Goal: Information Seeking & Learning: Learn about a topic

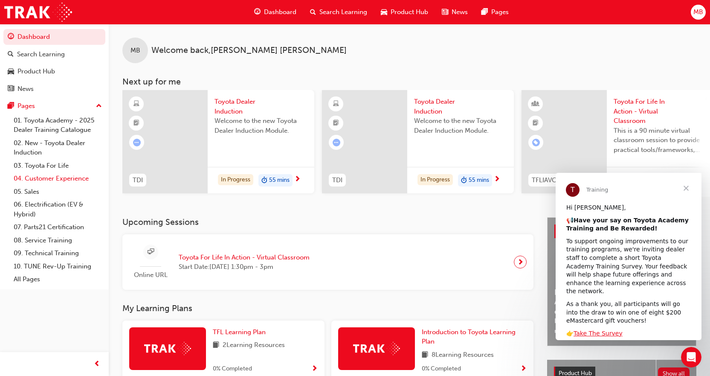
click at [66, 182] on link "04. Customer Experience" at bounding box center [57, 178] width 95 height 13
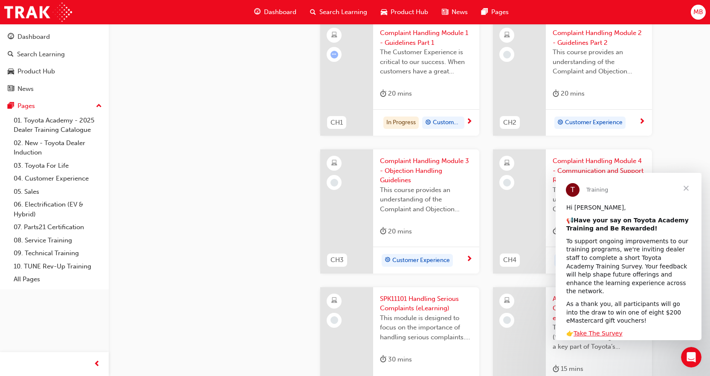
scroll to position [341, 0]
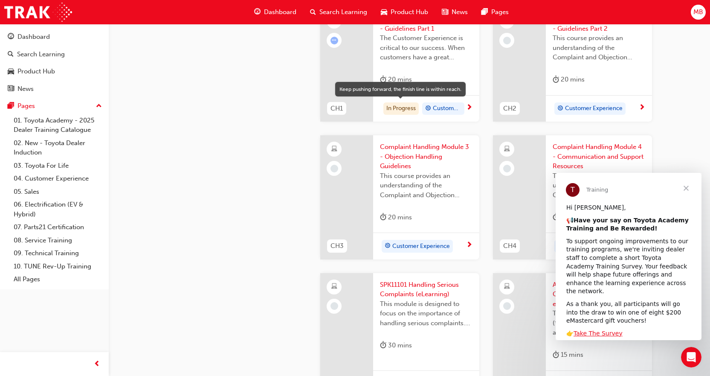
click at [410, 111] on div "In Progress" at bounding box center [400, 108] width 35 height 13
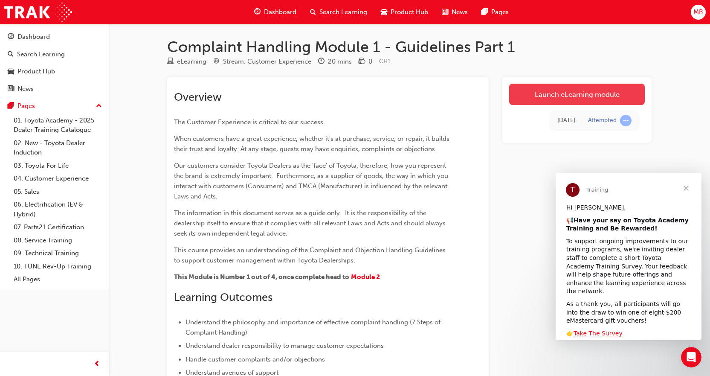
click at [531, 102] on link "Launch eLearning module" at bounding box center [577, 94] width 136 height 21
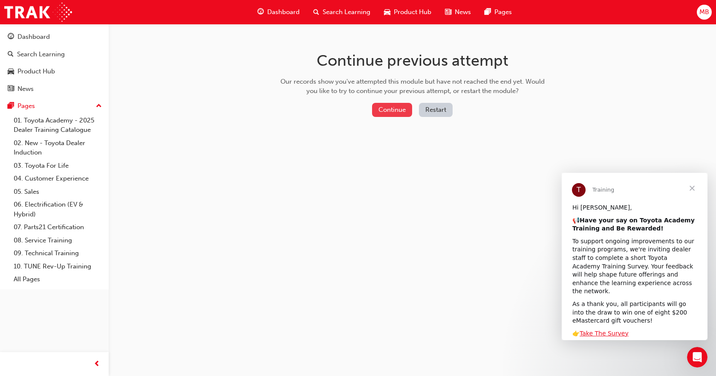
click at [395, 107] on button "Continue" at bounding box center [392, 110] width 40 height 14
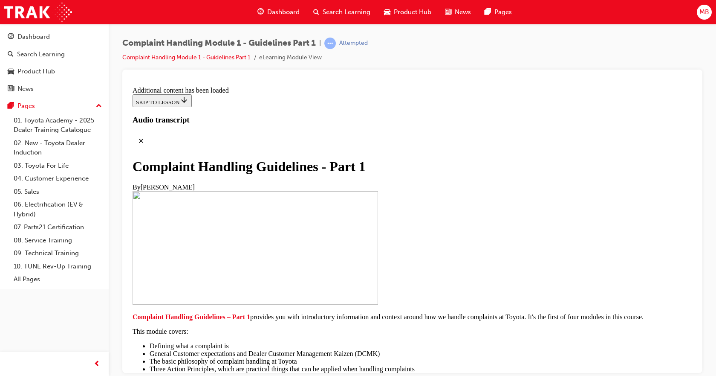
scroll to position [981, 0]
drag, startPoint x: 412, startPoint y: 134, endPoint x: 419, endPoint y: 133, distance: 6.9
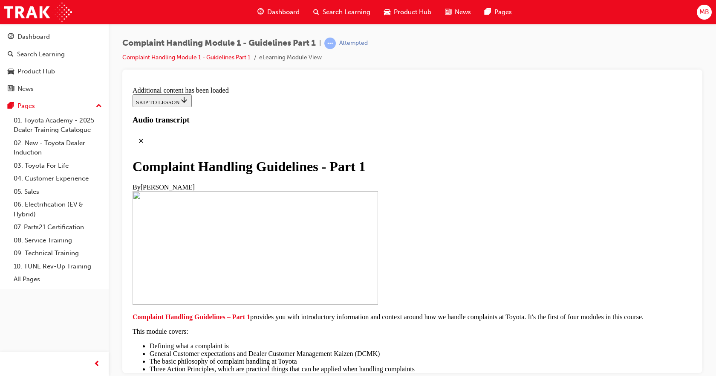
drag, startPoint x: 336, startPoint y: 145, endPoint x: 340, endPoint y: 161, distance: 16.3
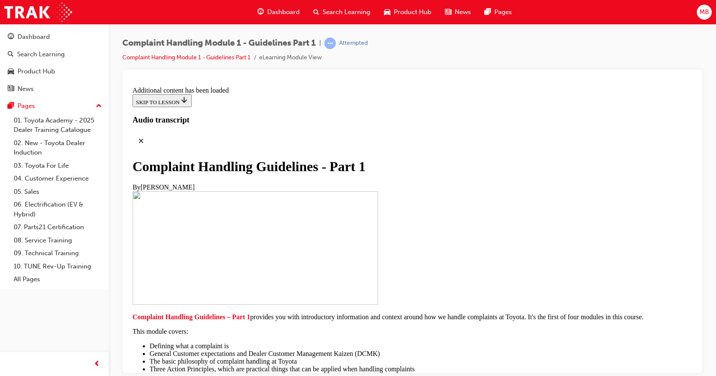
drag, startPoint x: 378, startPoint y: 159, endPoint x: 381, endPoint y: 178, distance: 19.8
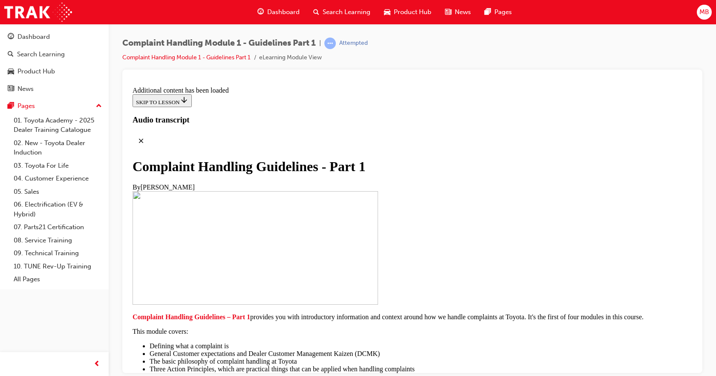
drag, startPoint x: 396, startPoint y: 163, endPoint x: 397, endPoint y: 171, distance: 8.2
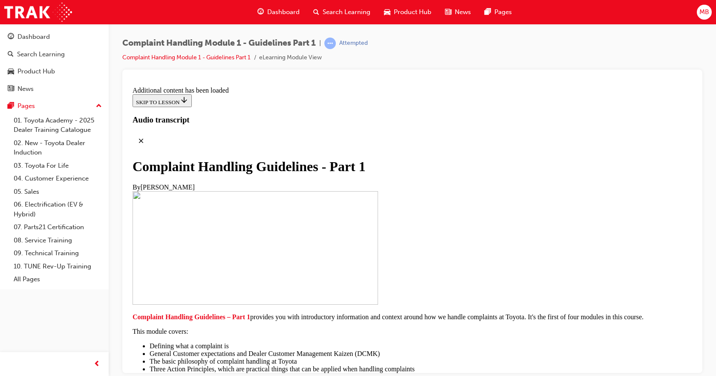
drag, startPoint x: 313, startPoint y: 208, endPoint x: 304, endPoint y: 223, distance: 17.2
drag, startPoint x: 326, startPoint y: 234, endPoint x: 324, endPoint y: 226, distance: 8.8
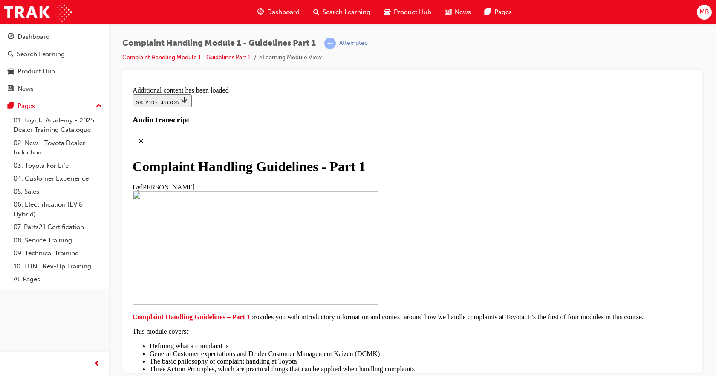
drag, startPoint x: 481, startPoint y: 167, endPoint x: 490, endPoint y: 174, distance: 11.9
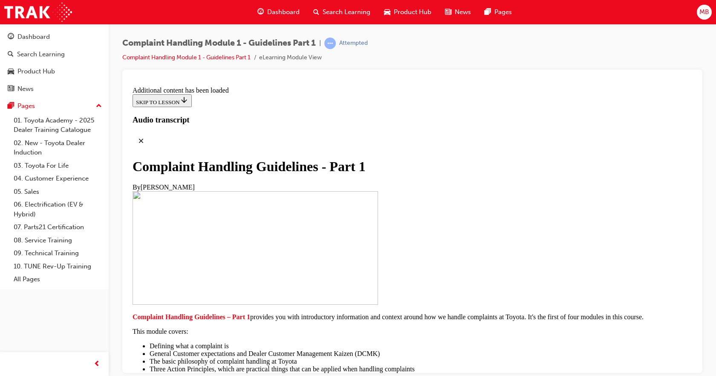
drag, startPoint x: 512, startPoint y: 162, endPoint x: 517, endPoint y: 175, distance: 13.9
drag, startPoint x: 513, startPoint y: 169, endPoint x: 513, endPoint y: 180, distance: 11.5
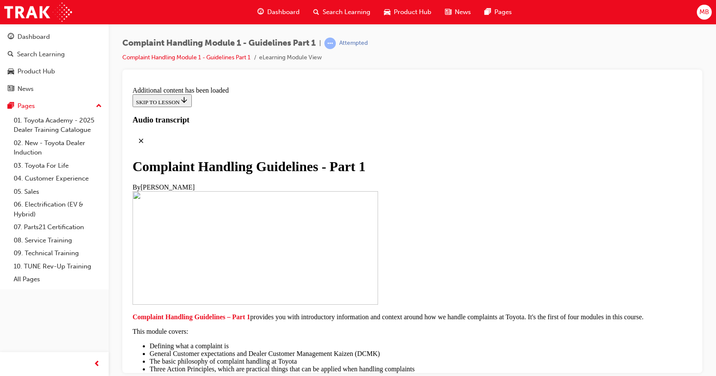
scroll to position [0, 0]
click at [71, 170] on link "03. Toyota For Life" at bounding box center [57, 165] width 95 height 13
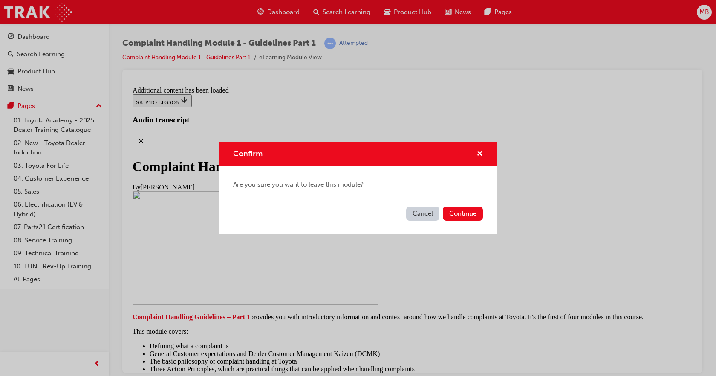
click at [482, 159] on div "Confirm" at bounding box center [358, 154] width 277 height 24
click at [480, 154] on span "cross-icon" at bounding box center [480, 155] width 6 height 8
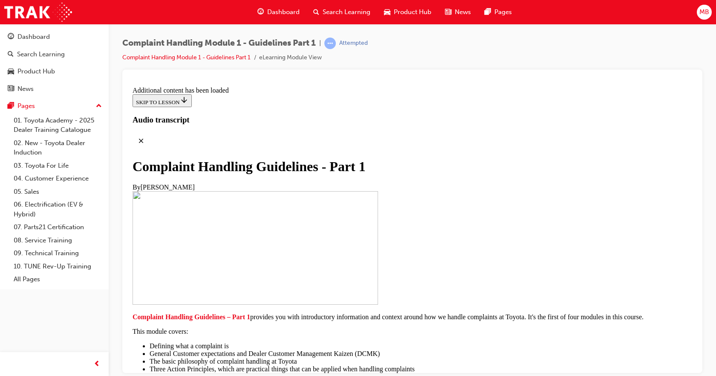
scroll to position [3411, 0]
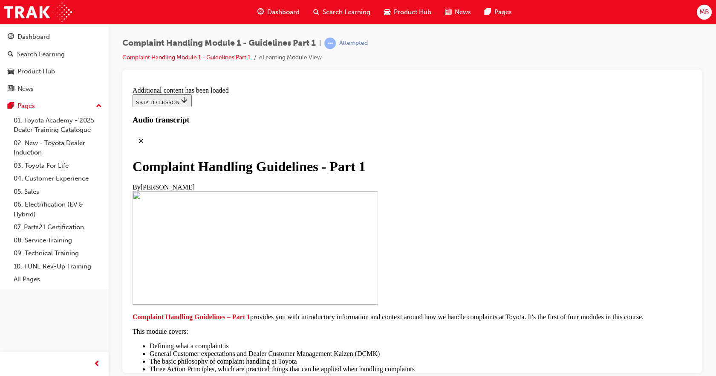
drag, startPoint x: 417, startPoint y: 222, endPoint x: 420, endPoint y: 211, distance: 10.5
drag, startPoint x: 419, startPoint y: 205, endPoint x: 418, endPoint y: 216, distance: 11.5
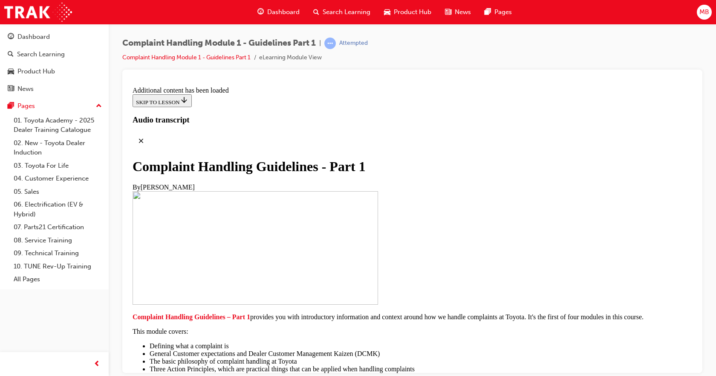
drag, startPoint x: 363, startPoint y: 246, endPoint x: 362, endPoint y: 253, distance: 6.5
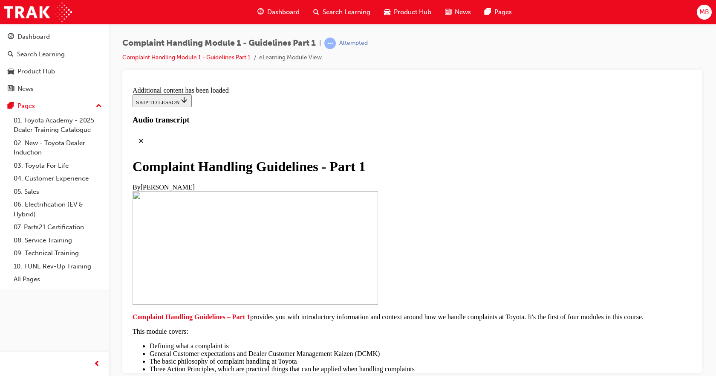
drag, startPoint x: 366, startPoint y: 244, endPoint x: 367, endPoint y: 264, distance: 19.7
drag, startPoint x: 398, startPoint y: 232, endPoint x: 397, endPoint y: 237, distance: 6.0
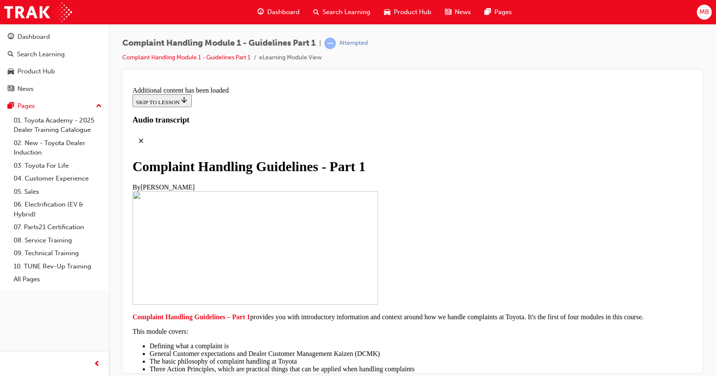
drag, startPoint x: 414, startPoint y: 223, endPoint x: 414, endPoint y: 235, distance: 11.1
drag, startPoint x: 418, startPoint y: 229, endPoint x: 416, endPoint y: 240, distance: 10.9
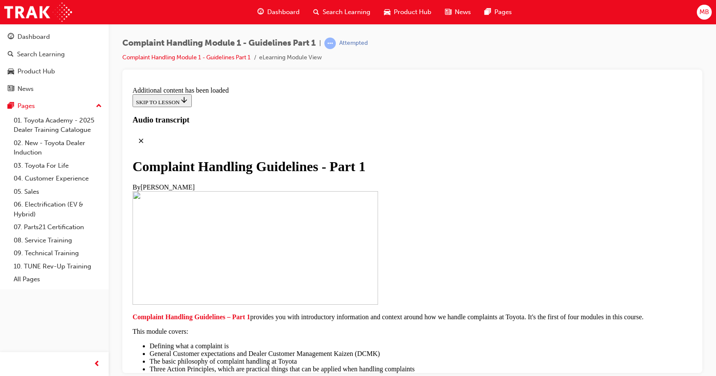
drag, startPoint x: 415, startPoint y: 237, endPoint x: 415, endPoint y: 225, distance: 11.5
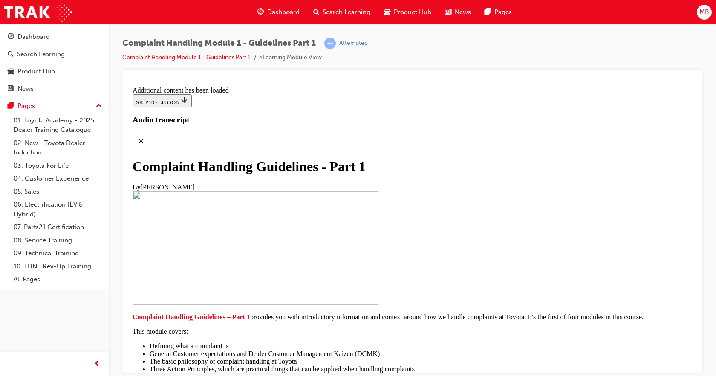
drag, startPoint x: 358, startPoint y: 126, endPoint x: 456, endPoint y: 126, distance: 98.1
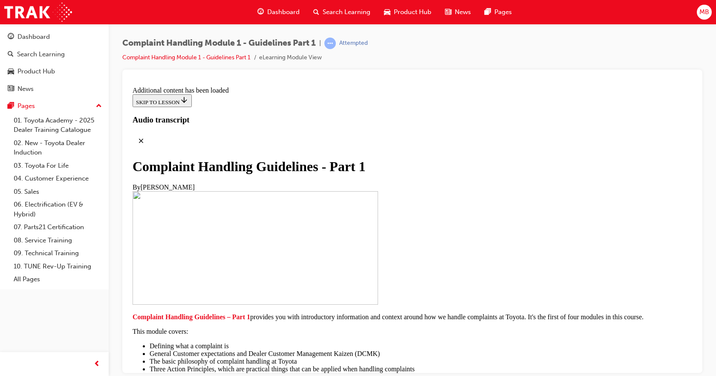
drag, startPoint x: 431, startPoint y: 128, endPoint x: 428, endPoint y: 143, distance: 14.7
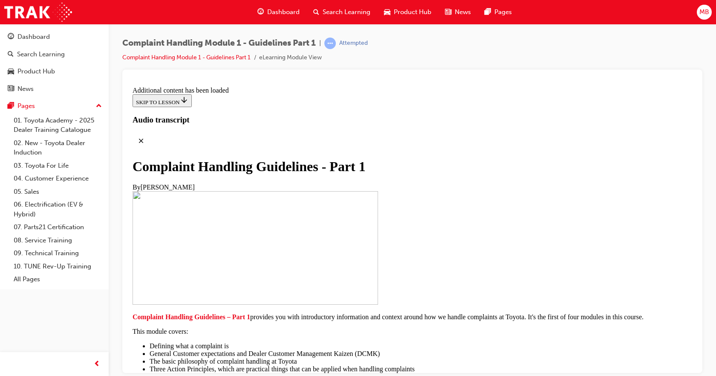
drag, startPoint x: 403, startPoint y: 235, endPoint x: 403, endPoint y: 243, distance: 7.2
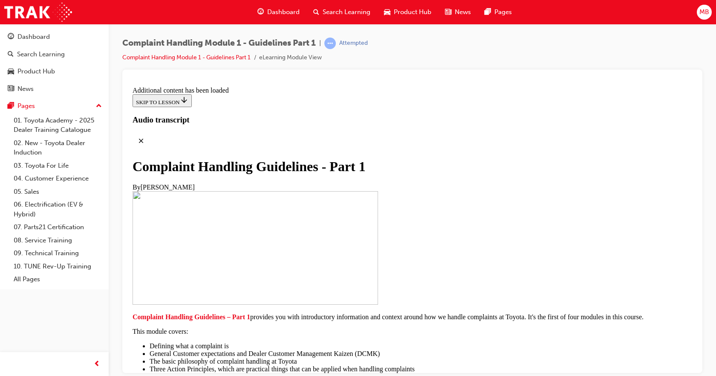
scroll to position [4126, 0]
drag, startPoint x: 415, startPoint y: 233, endPoint x: 411, endPoint y: 242, distance: 10.0
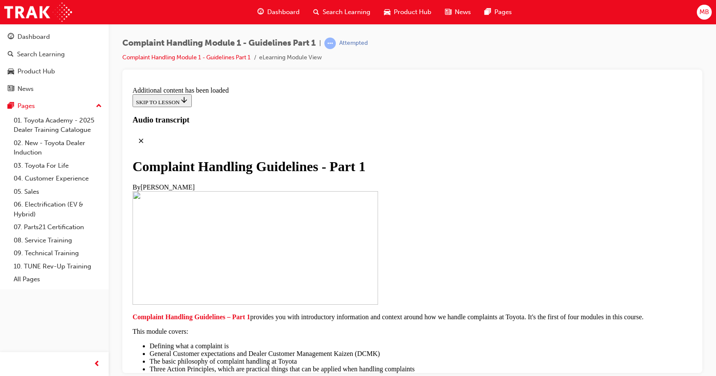
scroll to position [4373, 0]
drag, startPoint x: 430, startPoint y: 153, endPoint x: 520, endPoint y: 246, distance: 129.4
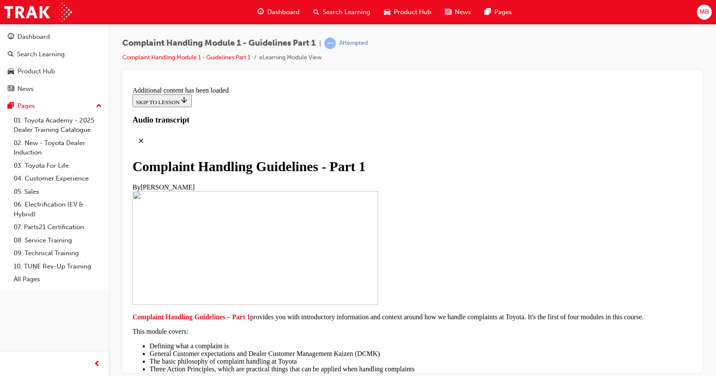
scroll to position [4700, 0]
drag, startPoint x: 392, startPoint y: 154, endPoint x: 424, endPoint y: 151, distance: 31.7
drag, startPoint x: 394, startPoint y: 167, endPoint x: 395, endPoint y: 175, distance: 8.1
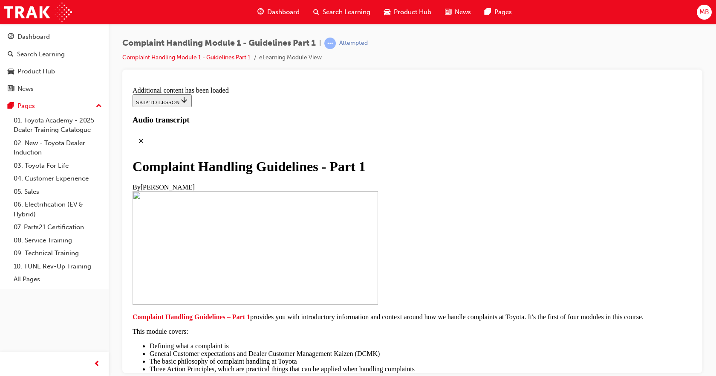
drag, startPoint x: 419, startPoint y: 201, endPoint x: 417, endPoint y: 211, distance: 10.5
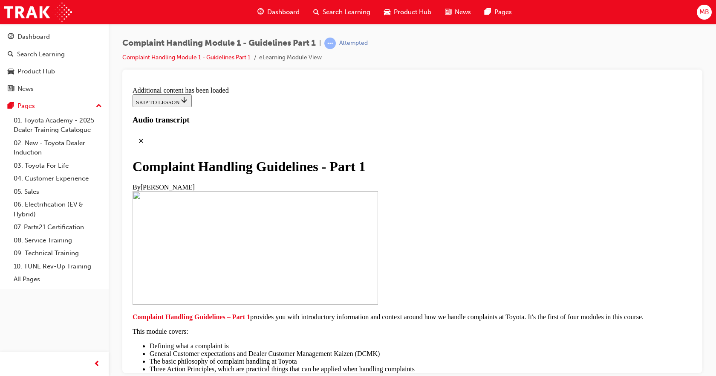
drag, startPoint x: 443, startPoint y: 217, endPoint x: 442, endPoint y: 204, distance: 12.8
drag, startPoint x: 438, startPoint y: 203, endPoint x: 434, endPoint y: 214, distance: 12.0
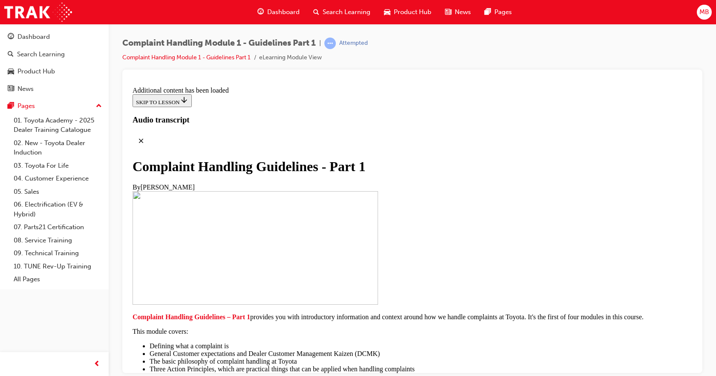
drag, startPoint x: 434, startPoint y: 209, endPoint x: 432, endPoint y: 203, distance: 6.1
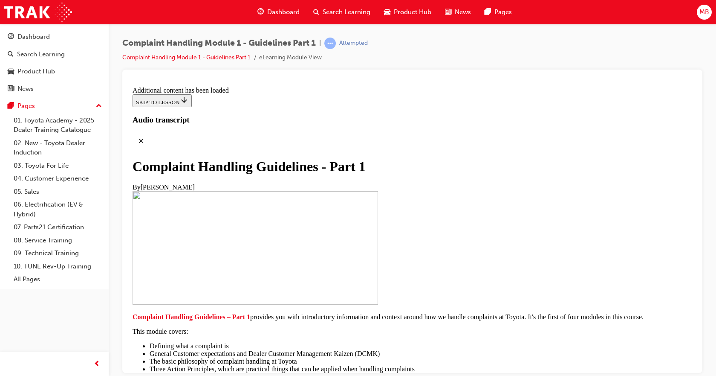
drag, startPoint x: 416, startPoint y: 174, endPoint x: 415, endPoint y: 180, distance: 6.5
drag, startPoint x: 423, startPoint y: 169, endPoint x: 425, endPoint y: 177, distance: 8.2
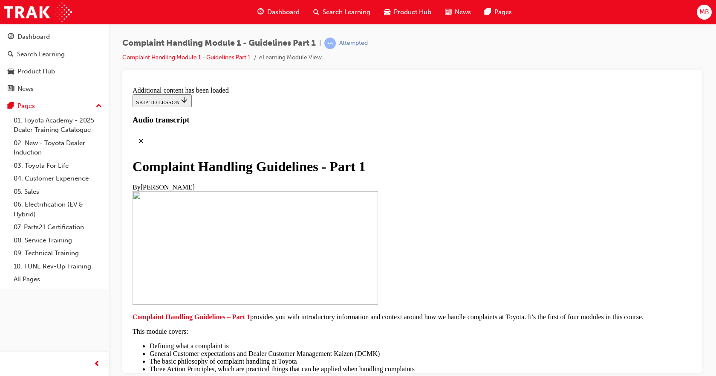
drag, startPoint x: 429, startPoint y: 221, endPoint x: 426, endPoint y: 206, distance: 15.2
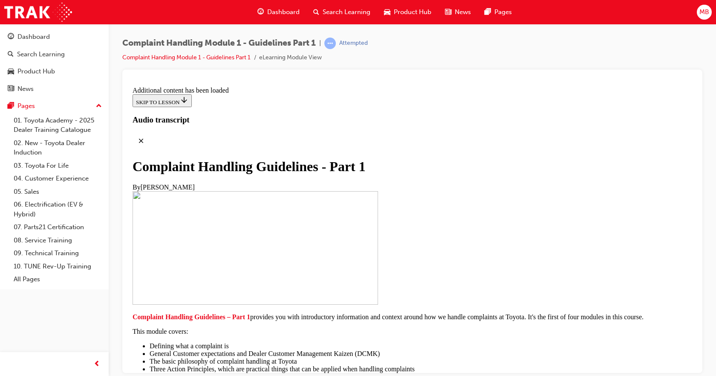
drag, startPoint x: 385, startPoint y: 101, endPoint x: 397, endPoint y: 138, distance: 38.2
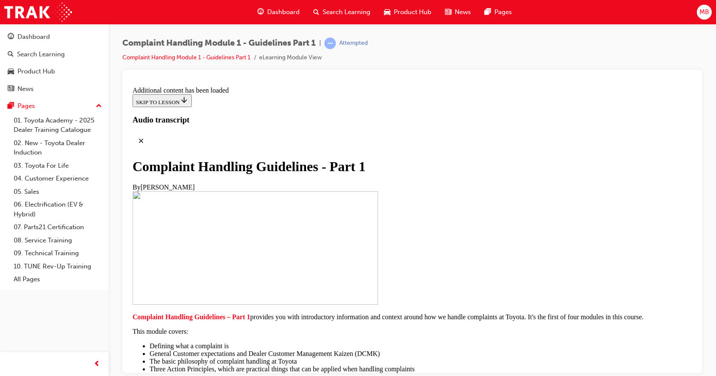
scroll to position [5328, 0]
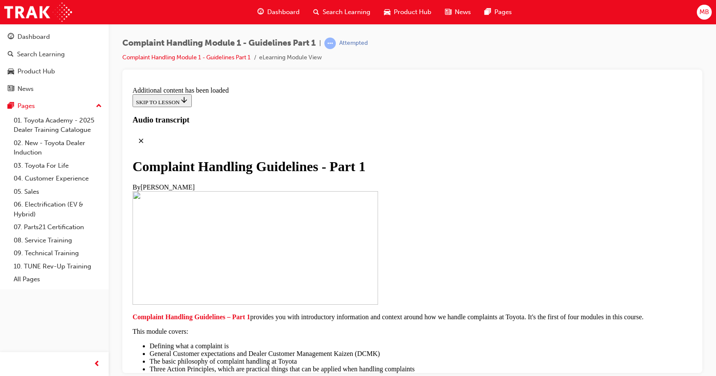
radio input "true"
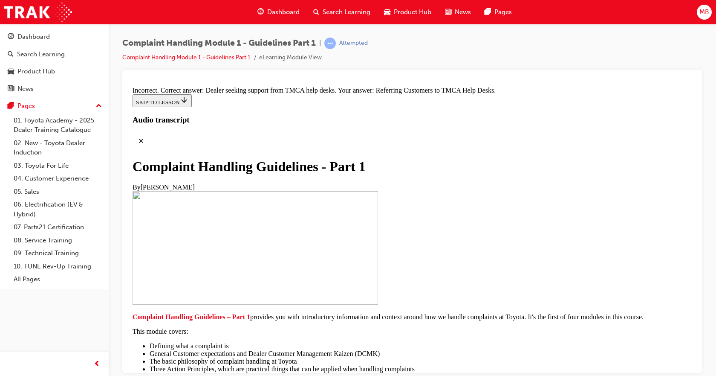
radio input "true"
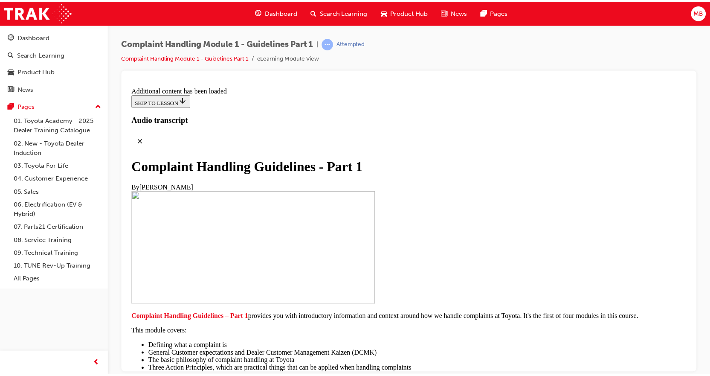
scroll to position [6282, 0]
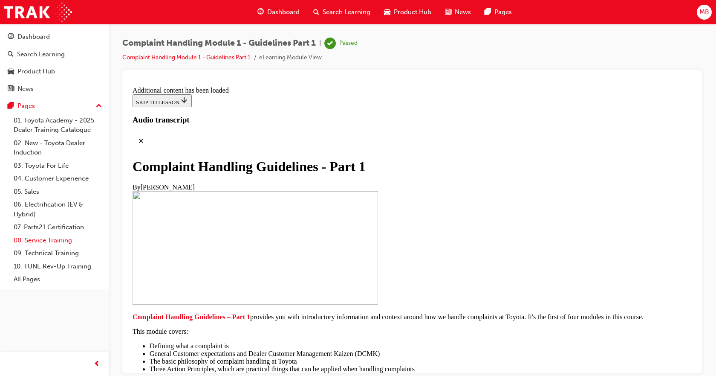
click at [59, 241] on link "08. Service Training" at bounding box center [57, 240] width 95 height 13
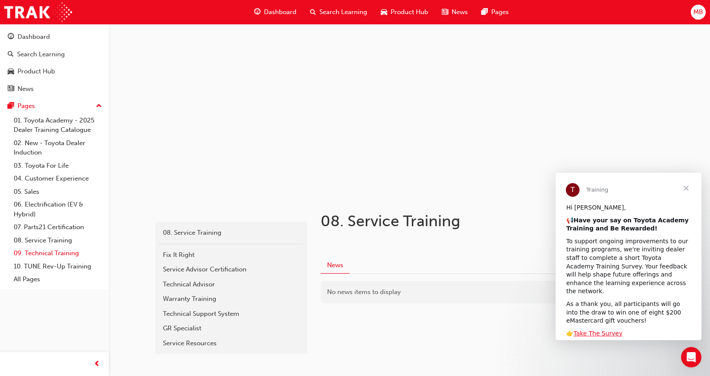
click at [57, 255] on link "09. Technical Training" at bounding box center [57, 252] width 95 height 13
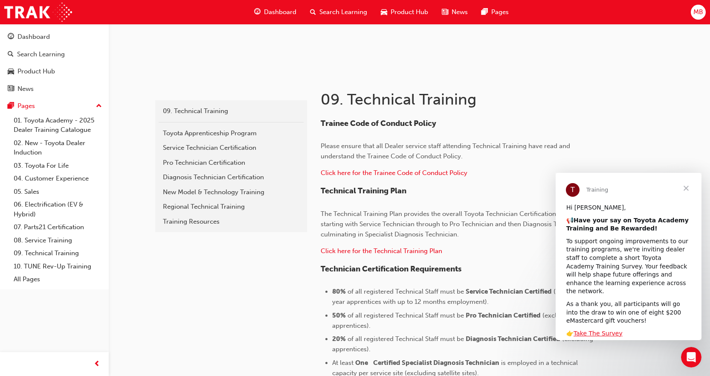
scroll to position [213, 0]
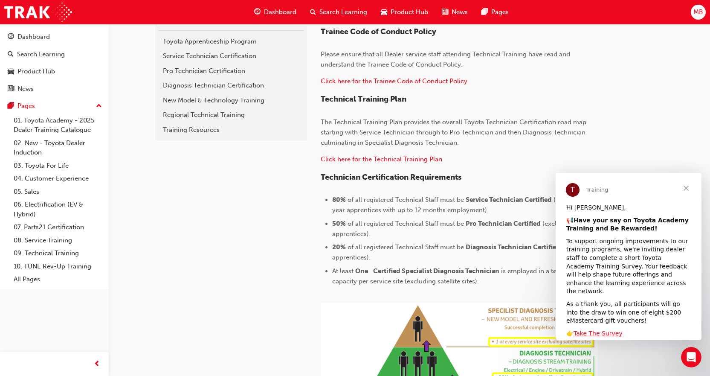
click at [451, 167] on div "Trainee Code of Conduct Policy Please ensure that all Dealer service staff atte…" at bounding box center [459, 249] width 277 height 445
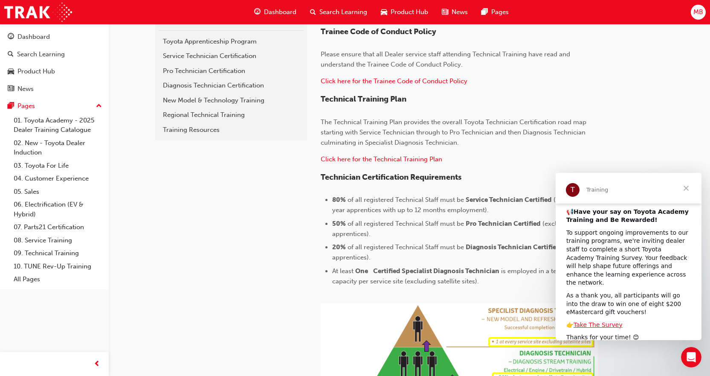
scroll to position [6, 0]
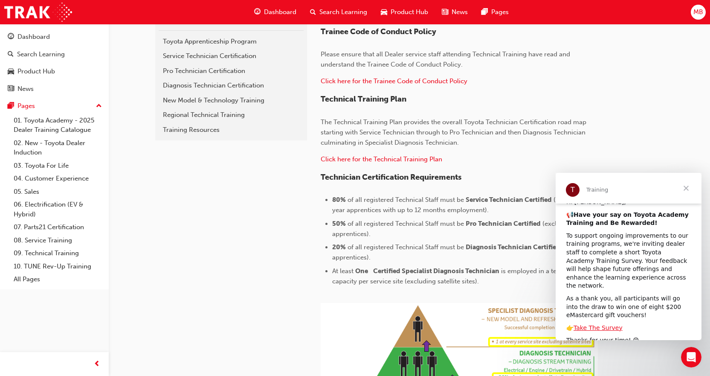
click at [686, 191] on span "Close" at bounding box center [686, 188] width 31 height 31
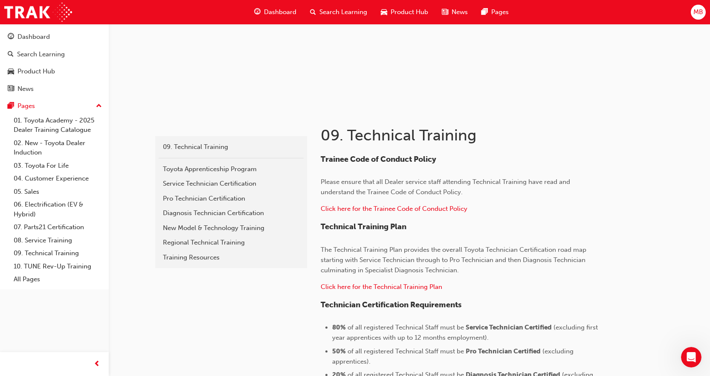
scroll to position [85, 0]
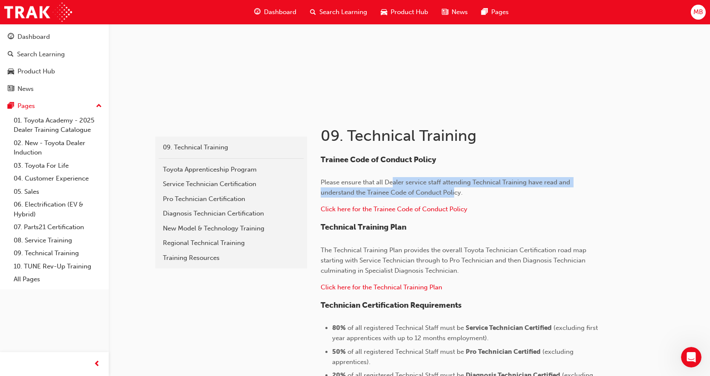
drag, startPoint x: 398, startPoint y: 180, endPoint x: 454, endPoint y: 189, distance: 57.1
click at [454, 189] on span "Please ensure that all Dealer service staff attending Technical Training have r…" at bounding box center [446, 187] width 251 height 18
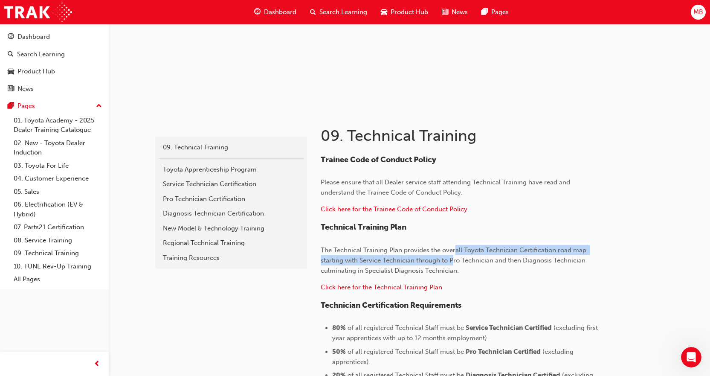
drag, startPoint x: 454, startPoint y: 253, endPoint x: 454, endPoint y: 262, distance: 8.5
click at [454, 262] on span "The Technical Training Plan provides the overall Toyota Technician Certificatio…" at bounding box center [454, 260] width 267 height 28
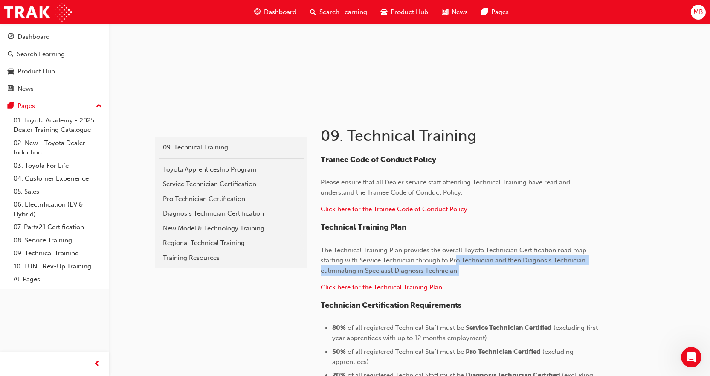
drag, startPoint x: 456, startPoint y: 255, endPoint x: 458, endPoint y: 266, distance: 10.9
click at [458, 266] on p "The Technical Training Plan provides the overall Toyota Technician Certificatio…" at bounding box center [459, 260] width 277 height 31
click at [458, 266] on span "The Technical Training Plan provides the overall Toyota Technician Certificatio…" at bounding box center [454, 260] width 267 height 28
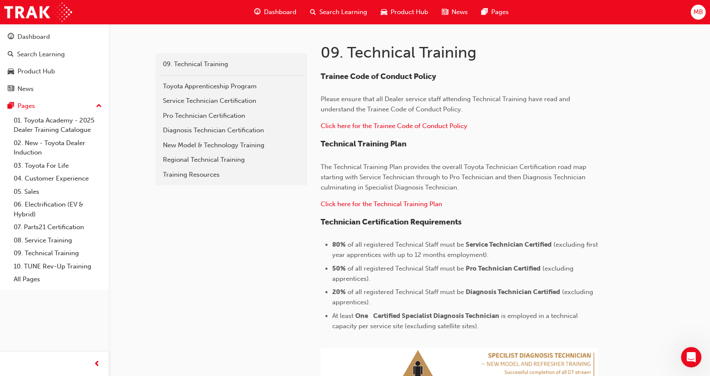
scroll to position [171, 0]
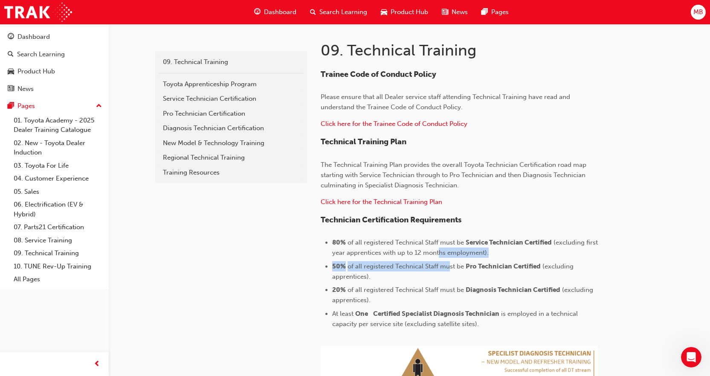
drag, startPoint x: 449, startPoint y: 252, endPoint x: 447, endPoint y: 262, distance: 10.0
click at [447, 262] on ul "80% of all registered Technical Staff must be Service Technician Certified (exc…" at bounding box center [459, 283] width 277 height 92
click at [446, 247] on li "80% of all registered Technical Staff must be Service Technician Certified (exc…" at bounding box center [465, 247] width 266 height 20
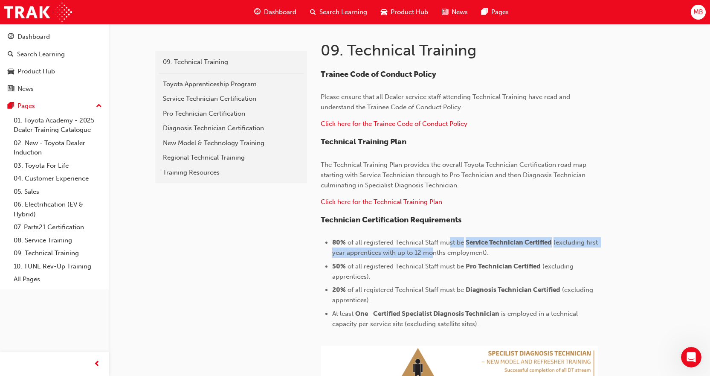
drag, startPoint x: 446, startPoint y: 240, endPoint x: 443, endPoint y: 253, distance: 12.7
click at [443, 253] on li "80% of all registered Technical Staff must be Service Technician Certified (exc…" at bounding box center [465, 247] width 266 height 20
click at [443, 253] on span "(excluding first year apprentices with up to 12 months employment)." at bounding box center [465, 247] width 267 height 18
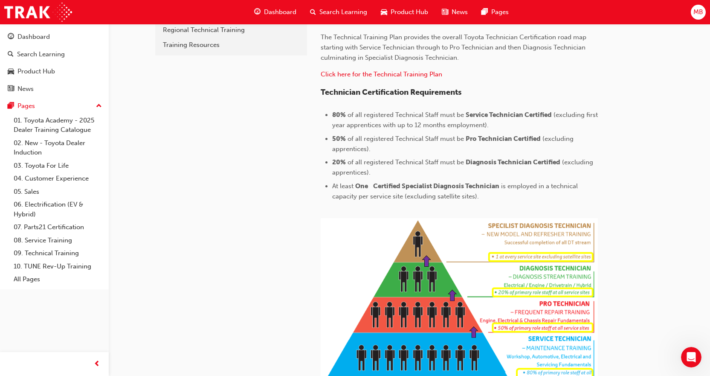
scroll to position [298, 0]
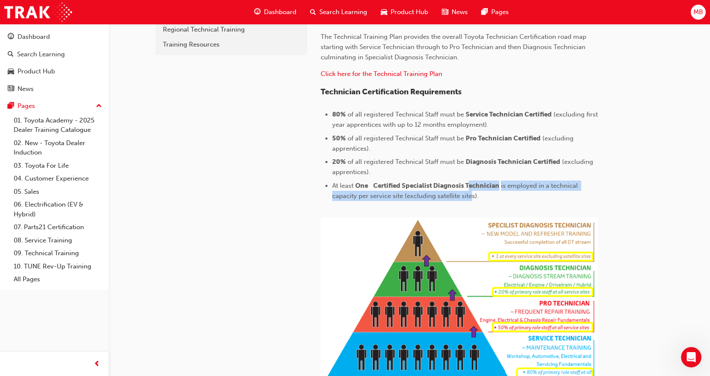
drag, startPoint x: 472, startPoint y: 188, endPoint x: 469, endPoint y: 192, distance: 5.6
click at [469, 192] on li "At least One Certified Specialist Diagnosis Technician is employed in a technic…" at bounding box center [465, 190] width 266 height 20
click at [469, 192] on span "is employed in a technical capacity per service site (excluding satellite sites…" at bounding box center [455, 191] width 247 height 18
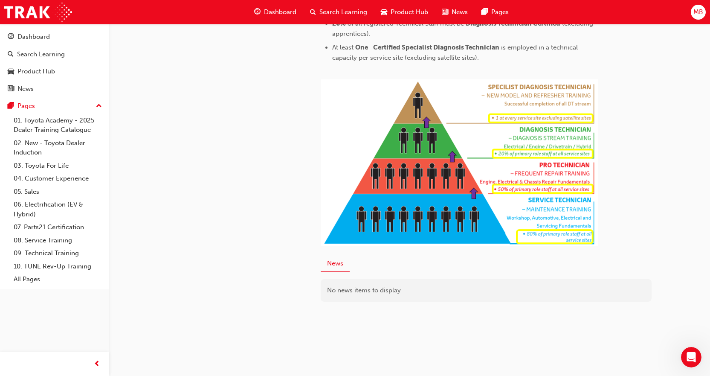
scroll to position [438, 0]
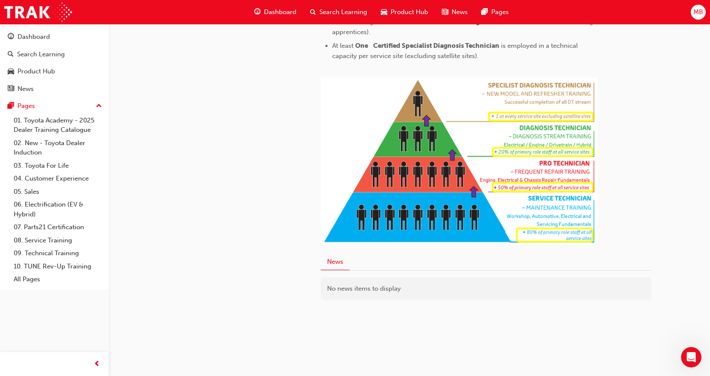
click at [476, 287] on div "No news items to display" at bounding box center [486, 288] width 331 height 23
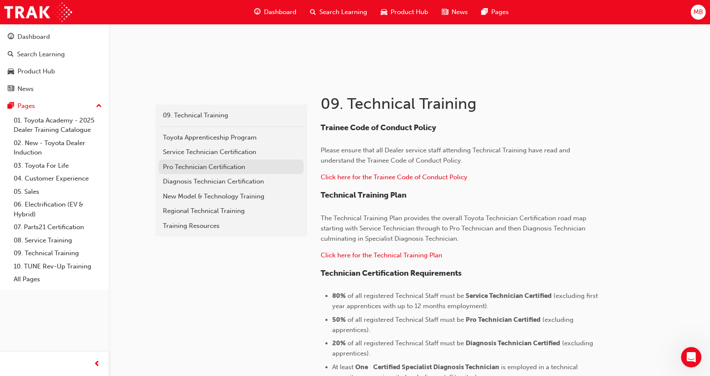
scroll to position [128, 0]
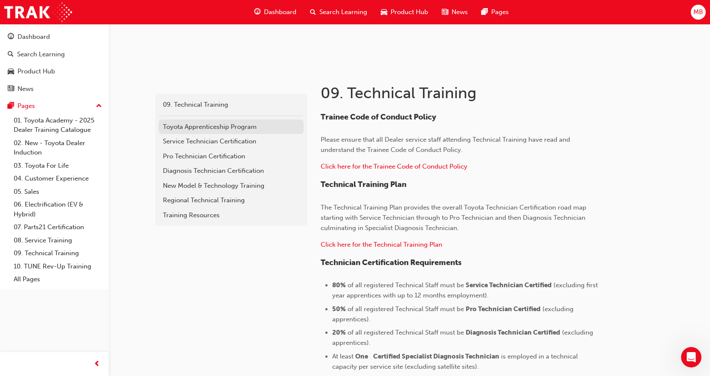
click at [232, 126] on div "Toyota Apprenticeship Program" at bounding box center [231, 127] width 136 height 10
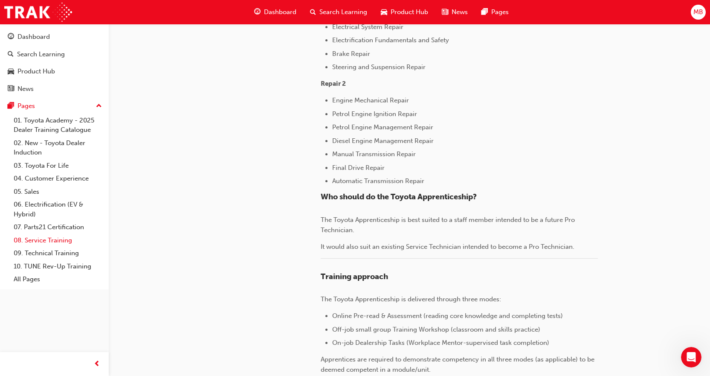
scroll to position [938, 0]
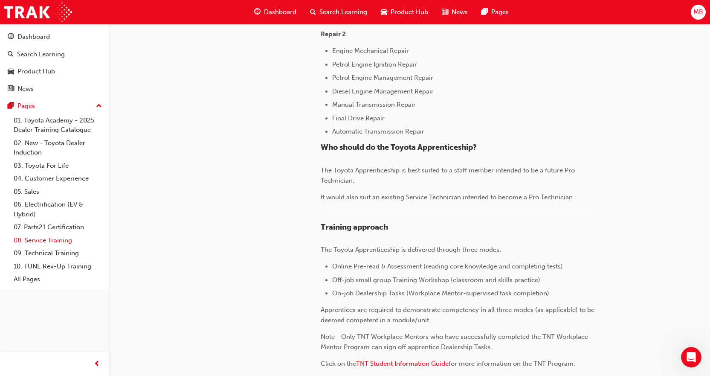
click at [40, 242] on link "08. Service Training" at bounding box center [57, 240] width 95 height 13
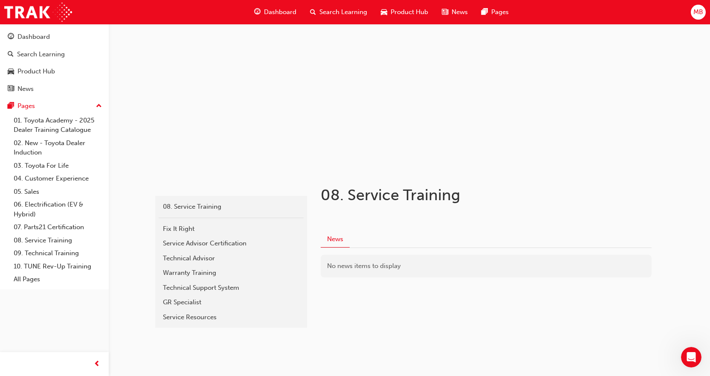
scroll to position [33, 0]
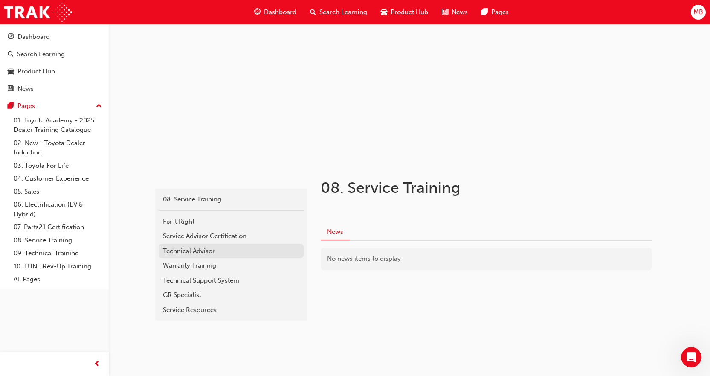
click at [222, 243] on link "Technical Advisor" at bounding box center [231, 250] width 145 height 15
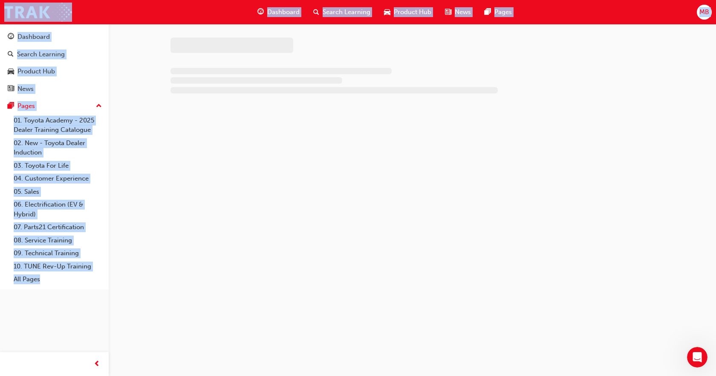
click at [222, 243] on div at bounding box center [358, 188] width 716 height 376
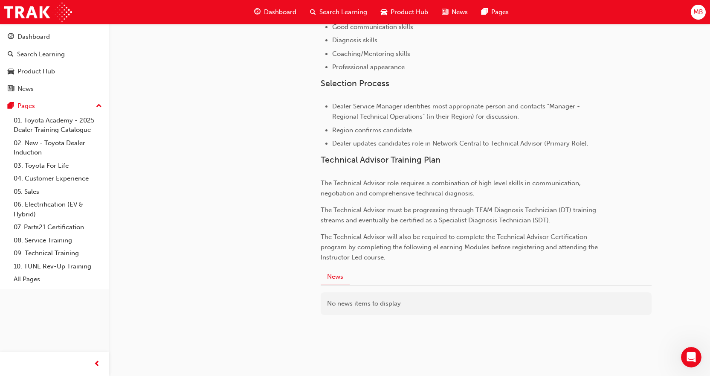
scroll to position [527, 0]
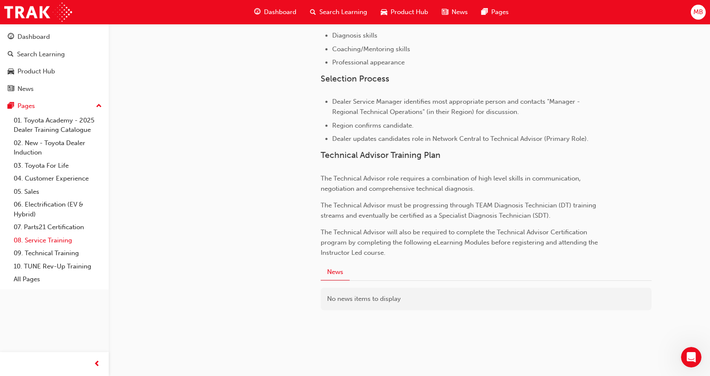
click at [62, 242] on link "08. Service Training" at bounding box center [57, 240] width 95 height 13
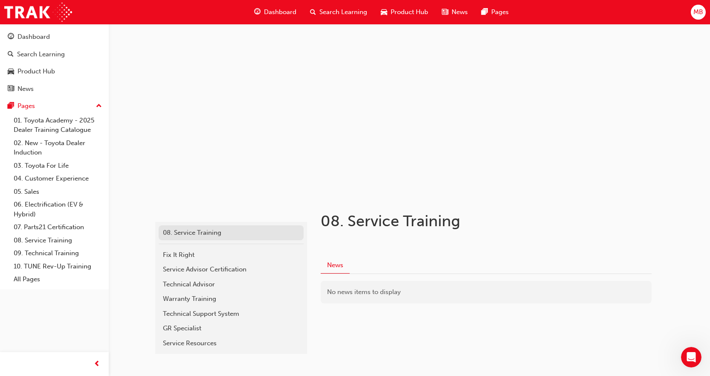
click at [197, 233] on div "08. Service Training" at bounding box center [231, 233] width 136 height 10
click at [203, 274] on div "Service Advisor Certification" at bounding box center [231, 269] width 136 height 10
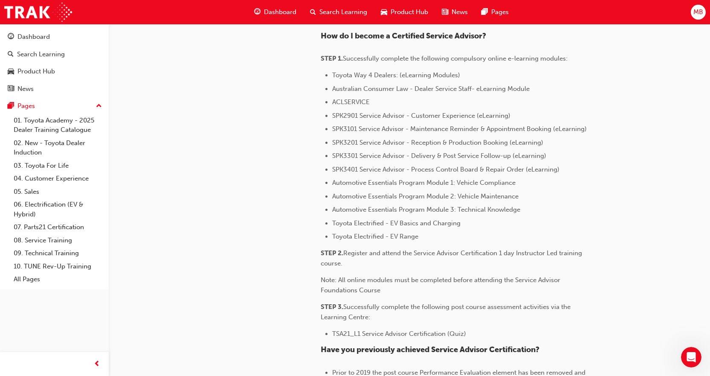
scroll to position [469, 0]
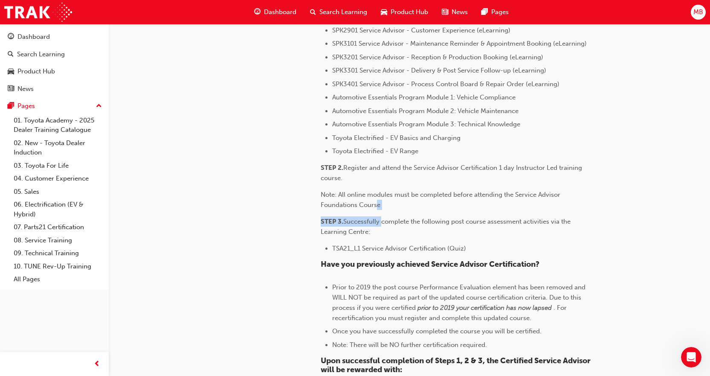
drag, startPoint x: 382, startPoint y: 226, endPoint x: 378, endPoint y: 205, distance: 21.7
click at [378, 205] on div "What is Service Advisor Certification? As a Service Advisor, you are the public…" at bounding box center [459, 96] width 277 height 630
click at [378, 200] on p "Note: All online modules must be completed before attending the Service Advisor…" at bounding box center [459, 199] width 277 height 20
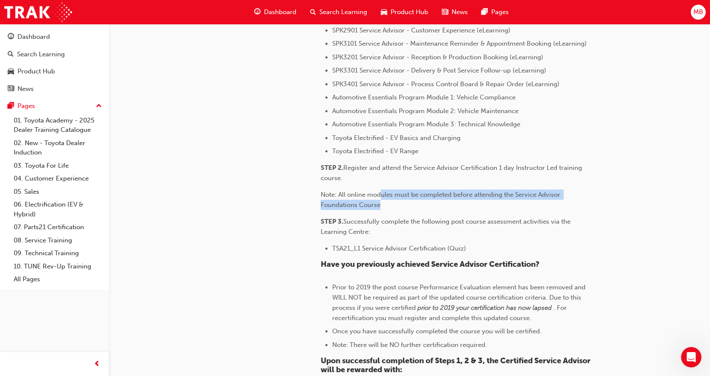
drag, startPoint x: 380, startPoint y: 192, endPoint x: 383, endPoint y: 203, distance: 11.1
click at [383, 203] on p "Note: All online modules must be completed before attending the Service Advisor…" at bounding box center [459, 199] width 277 height 20
drag, startPoint x: 376, startPoint y: 194, endPoint x: 381, endPoint y: 203, distance: 10.7
click at [381, 203] on p "Note: All online modules must be completed before attending the Service Advisor…" at bounding box center [459, 199] width 277 height 20
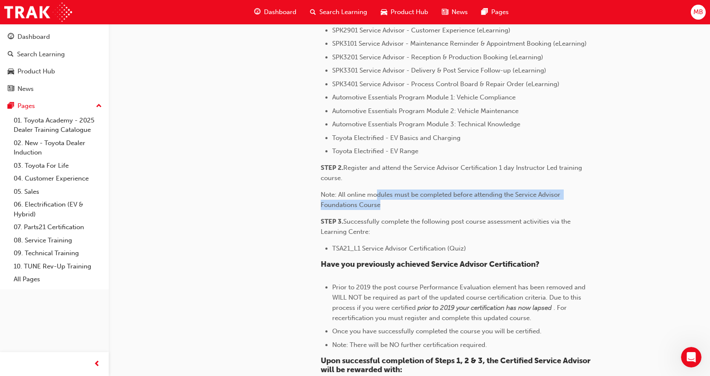
click at [381, 203] on p "Note: All online modules must be completed before attending the Service Advisor…" at bounding box center [459, 199] width 277 height 20
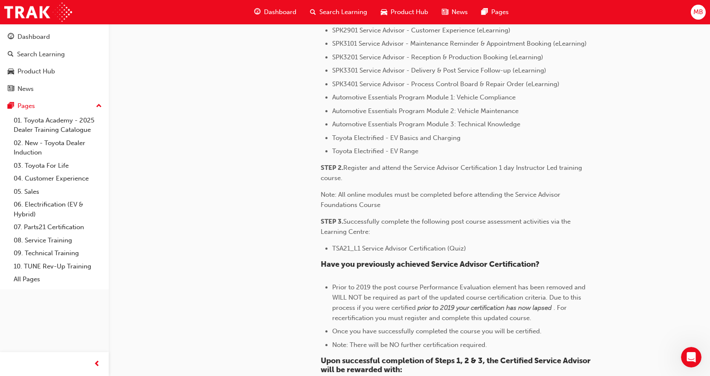
drag, startPoint x: 374, startPoint y: 226, endPoint x: 376, endPoint y: 234, distance: 7.4
click at [376, 234] on p "STEP 3. Successfully complete the following post course assessment activities v…" at bounding box center [459, 226] width 277 height 20
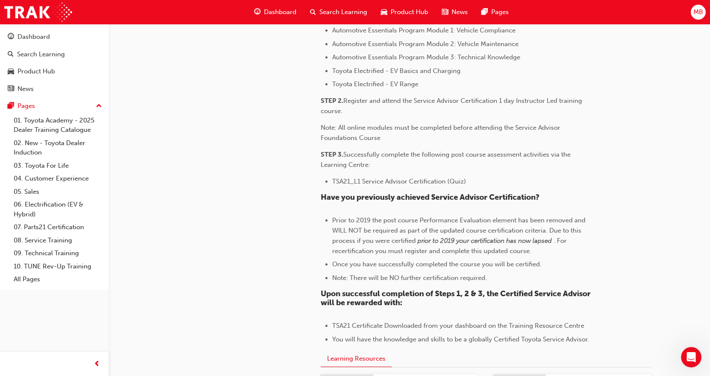
scroll to position [554, 0]
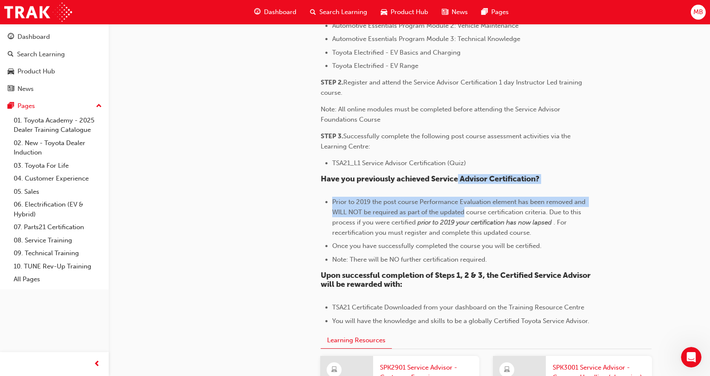
drag, startPoint x: 459, startPoint y: 180, endPoint x: 465, endPoint y: 209, distance: 29.1
click at [465, 209] on div "What is Service Advisor Certification? As a Service Advisor, you are the public…" at bounding box center [459, 11] width 277 height 630
click at [465, 209] on span "Prior to 2019 the post course Performance Evaluation element has been removed a…" at bounding box center [459, 212] width 255 height 28
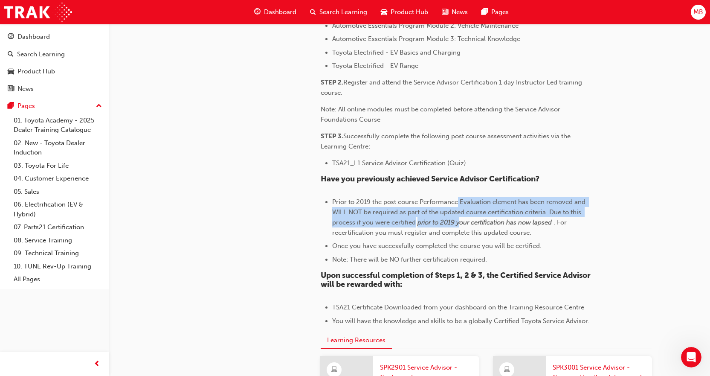
drag, startPoint x: 458, startPoint y: 201, endPoint x: 460, endPoint y: 219, distance: 18.0
click at [460, 219] on li "Prior to 2019 the post course Performance Evaluation element has been removed a…" at bounding box center [465, 217] width 266 height 41
click at [460, 219] on span "prior to 2019 your certification has now lapsed" at bounding box center [484, 222] width 134 height 8
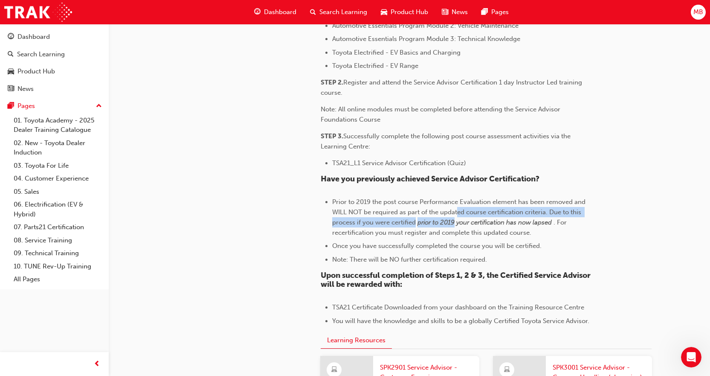
drag, startPoint x: 456, startPoint y: 211, endPoint x: 456, endPoint y: 223, distance: 11.9
click at [456, 223] on li "Prior to 2019 the post course Performance Evaluation element has been removed a…" at bounding box center [465, 217] width 266 height 41
click at [456, 223] on span "prior to 2019 your certification has now lapsed" at bounding box center [484, 222] width 134 height 8
drag, startPoint x: 449, startPoint y: 210, endPoint x: 450, endPoint y: 221, distance: 10.7
click at [450, 221] on li "Prior to 2019 the post course Performance Evaluation element has been removed a…" at bounding box center [465, 217] width 266 height 41
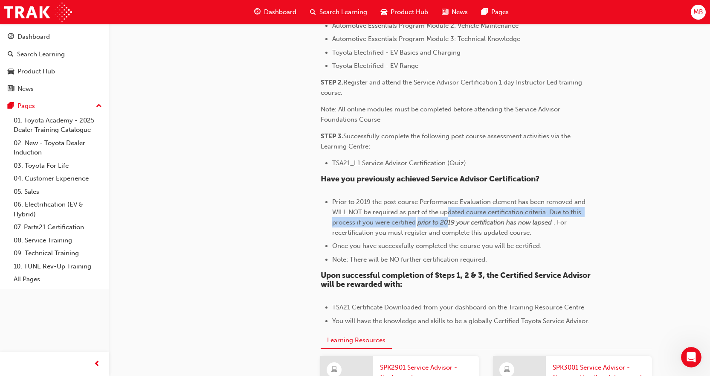
click at [450, 221] on span "prior to 2019 your certification has now lapsed" at bounding box center [484, 222] width 134 height 8
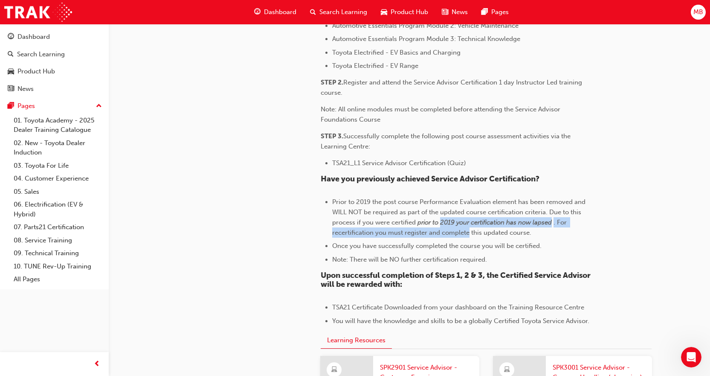
drag, startPoint x: 450, startPoint y: 221, endPoint x: 450, endPoint y: 229, distance: 8.1
click at [450, 229] on li "Prior to 2019 the post course Performance Evaluation element has been removed a…" at bounding box center [465, 217] width 266 height 41
click at [450, 229] on span ". For recertification you must register and complete this updated course." at bounding box center [450, 227] width 236 height 18
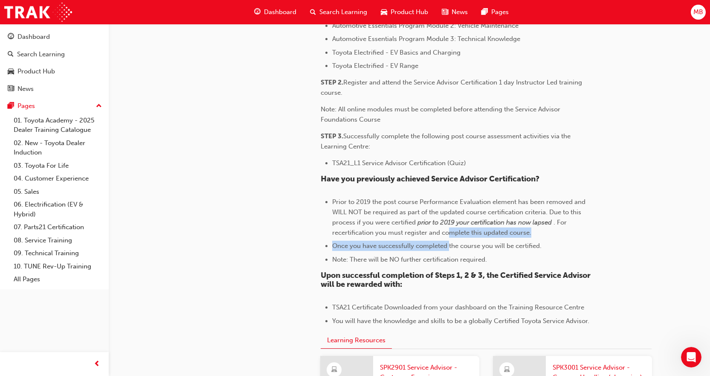
drag, startPoint x: 450, startPoint y: 229, endPoint x: 449, endPoint y: 239, distance: 10.2
click at [449, 239] on ul "Prior to 2019 the post course Performance Evaluation element has been removed a…" at bounding box center [459, 231] width 277 height 68
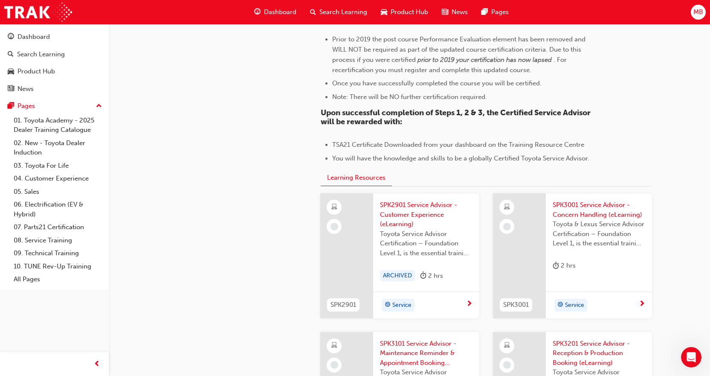
scroll to position [725, 0]
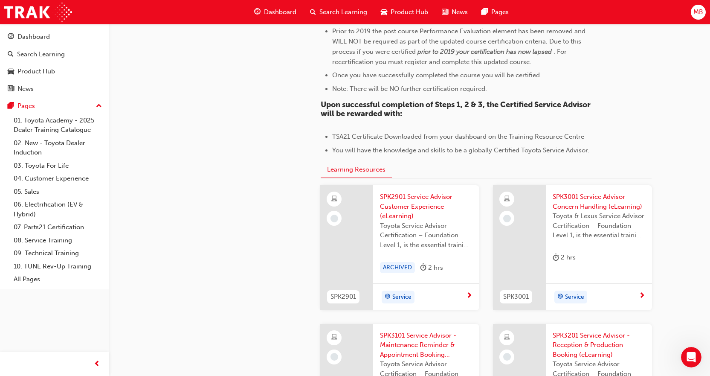
click at [453, 295] on div "Service" at bounding box center [423, 296] width 86 height 13
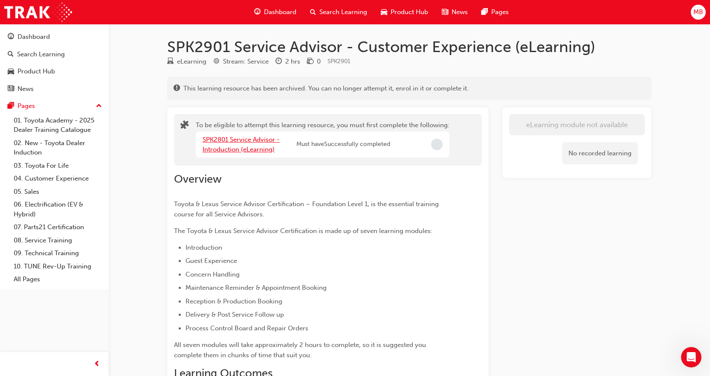
click at [258, 149] on link "SPK2801 Service Advisor - Introduction (eLearning)" at bounding box center [241, 144] width 77 height 17
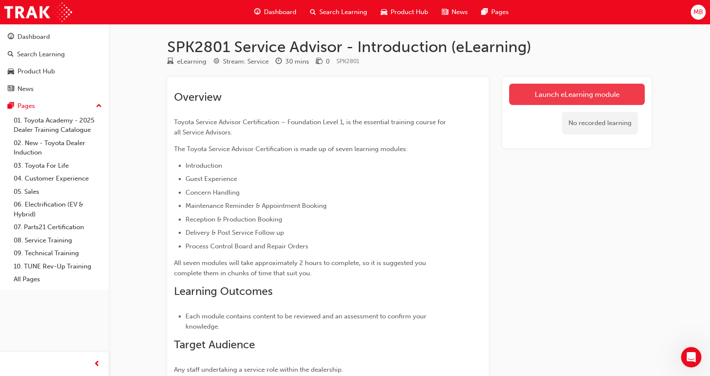
click at [605, 94] on link "Launch eLearning module" at bounding box center [577, 94] width 136 height 21
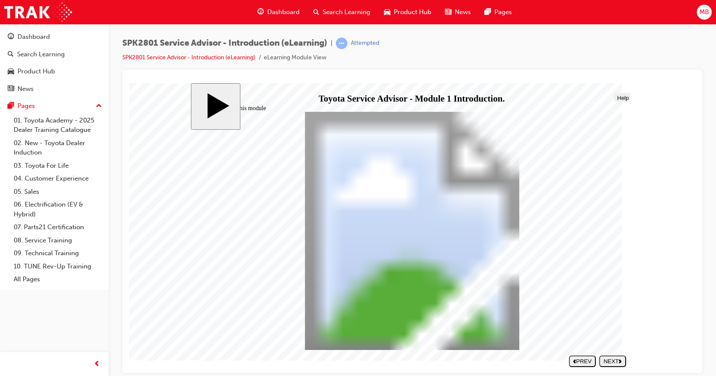
click at [614, 355] on button "NEXT" at bounding box center [612, 361] width 27 height 12
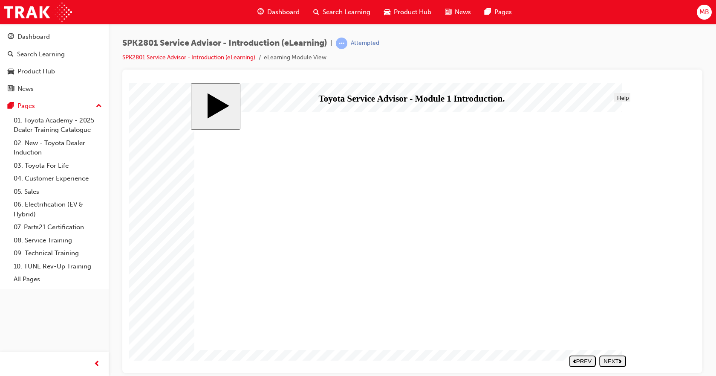
click at [613, 359] on div "NEXT" at bounding box center [613, 360] width 20 height 6
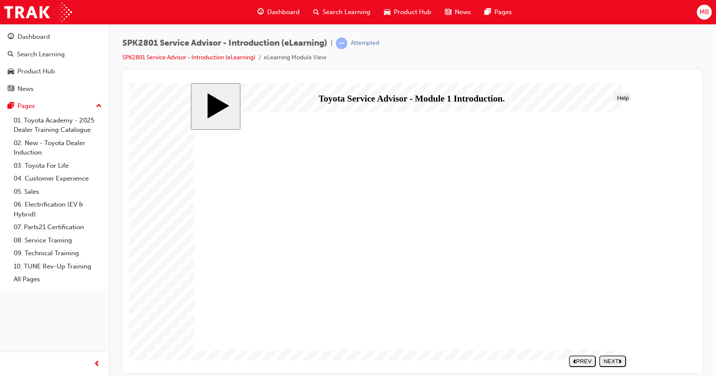
click at [614, 363] on div "NEXT" at bounding box center [613, 360] width 20 height 6
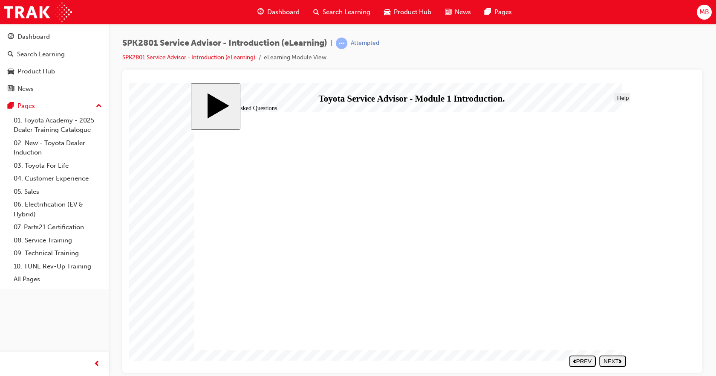
click at [603, 364] on button "NEXT" at bounding box center [612, 361] width 27 height 12
click at [614, 365] on button "NEXT" at bounding box center [612, 361] width 27 height 12
click at [586, 63] on div "SPK2801 Service Advisor - Introduction (eLearning) | Completed SPK2801 Service …" at bounding box center [412, 54] width 580 height 32
click at [623, 361] on div "PREV" at bounding box center [613, 360] width 20 height 6
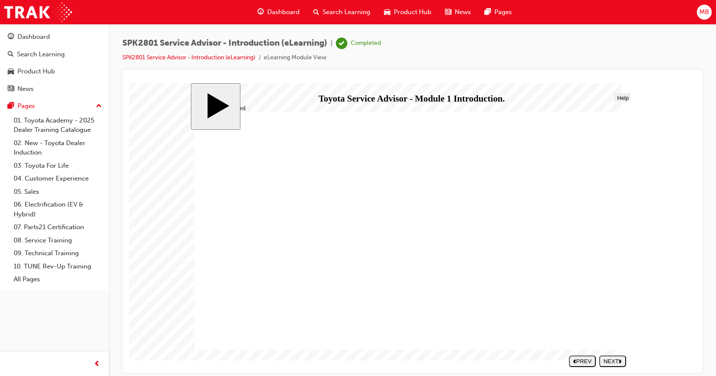
click at [619, 359] on nav "SUBMIT NEXT PREV" at bounding box center [595, 360] width 61 height 17
click at [96, 359] on span "prev-icon" at bounding box center [97, 364] width 6 height 11
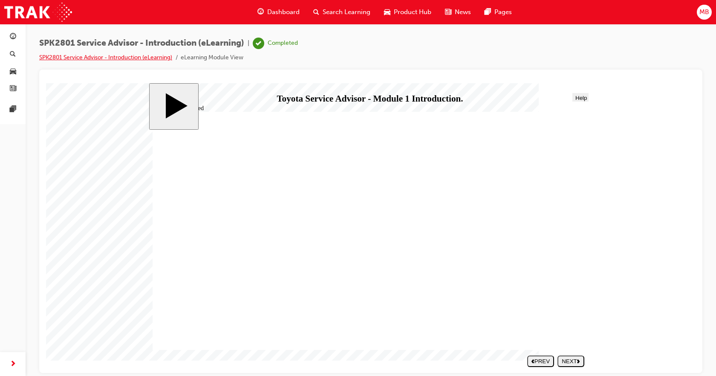
click at [128, 56] on link "SPK2801 Service Advisor - Introduction (eLearning)" at bounding box center [105, 57] width 133 height 7
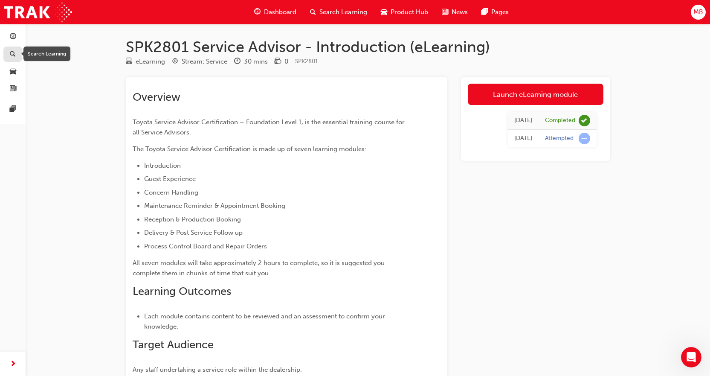
click at [14, 55] on span "search-icon" at bounding box center [13, 55] width 6 height 8
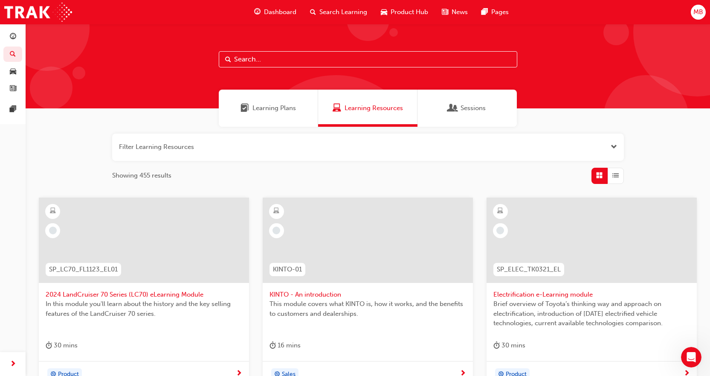
scroll to position [43, 0]
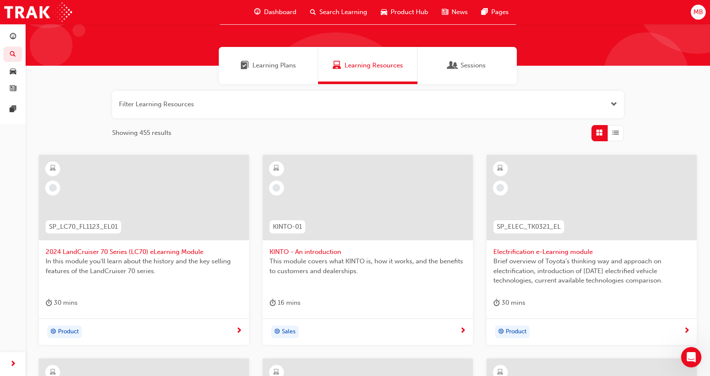
click at [293, 52] on div "Learning Plans" at bounding box center [268, 65] width 99 height 37
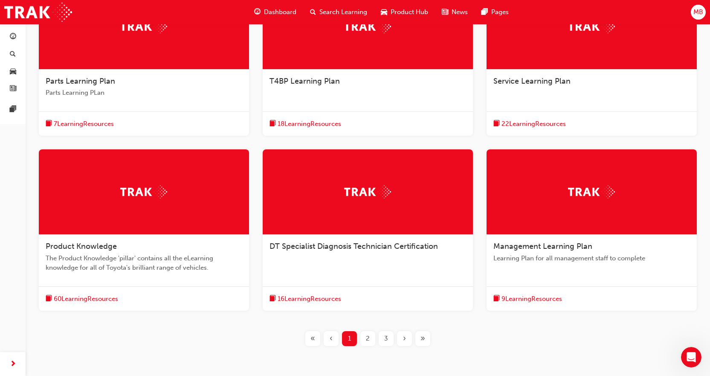
scroll to position [252, 0]
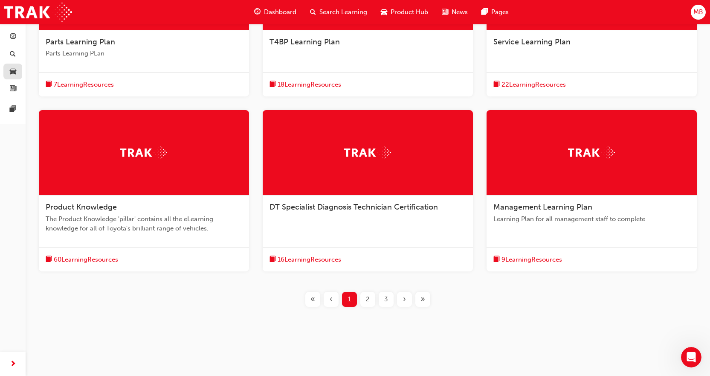
click at [14, 77] on link "button" at bounding box center [12, 72] width 19 height 16
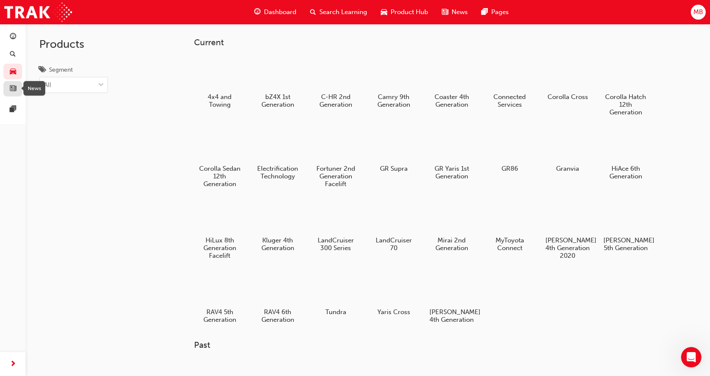
click at [12, 90] on span "news-icon" at bounding box center [13, 89] width 6 height 8
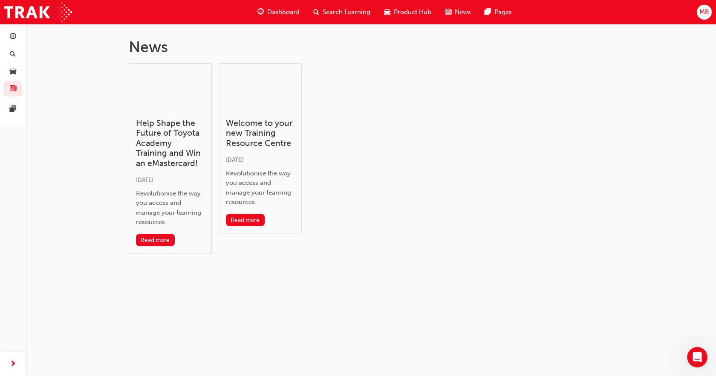
click at [1, 62] on div "Dashboard Search Learning Product Hub News Pages Pages" at bounding box center [13, 74] width 26 height 100
click at [5, 68] on link "button" at bounding box center [12, 72] width 19 height 16
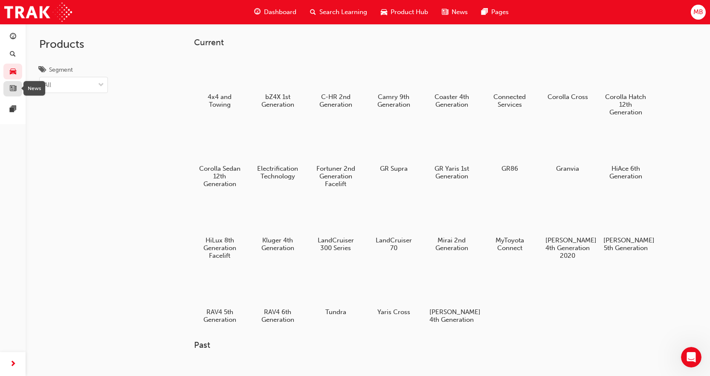
click at [12, 88] on span "news-icon" at bounding box center [13, 89] width 6 height 8
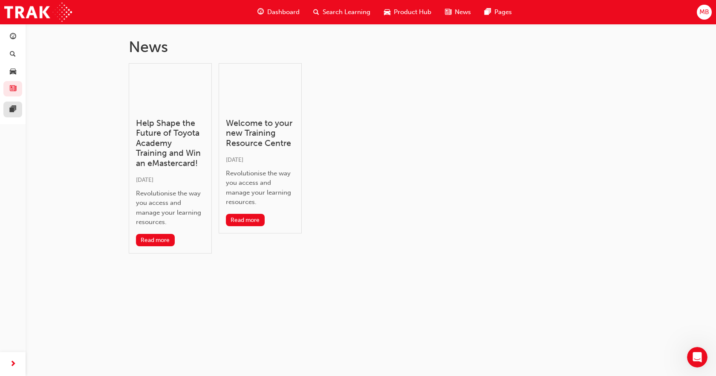
click at [19, 107] on link at bounding box center [12, 109] width 19 height 16
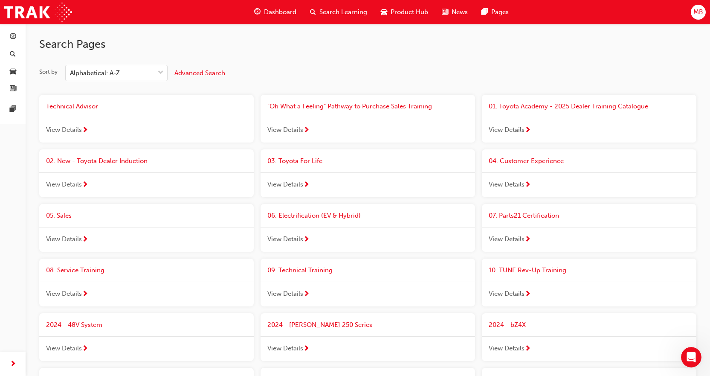
click at [80, 123] on div "View Details" at bounding box center [146, 130] width 214 height 25
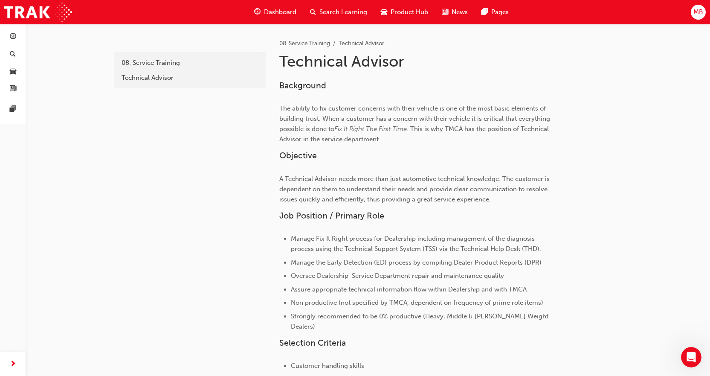
scroll to position [171, 0]
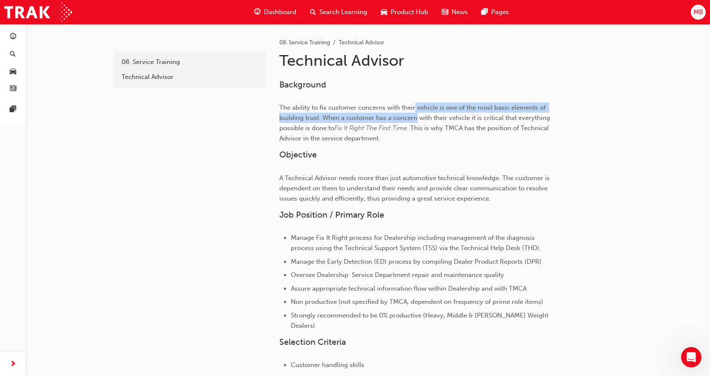
drag, startPoint x: 415, startPoint y: 106, endPoint x: 416, endPoint y: 119, distance: 12.8
click at [416, 119] on span "The ability to fix customer concerns with their vehicle is one of the most basi…" at bounding box center [415, 118] width 272 height 28
drag, startPoint x: 417, startPoint y: 110, endPoint x: 419, endPoint y: 118, distance: 7.8
click at [419, 118] on span "The ability to fix customer concerns with their vehicle is one of the most basi…" at bounding box center [415, 118] width 272 height 28
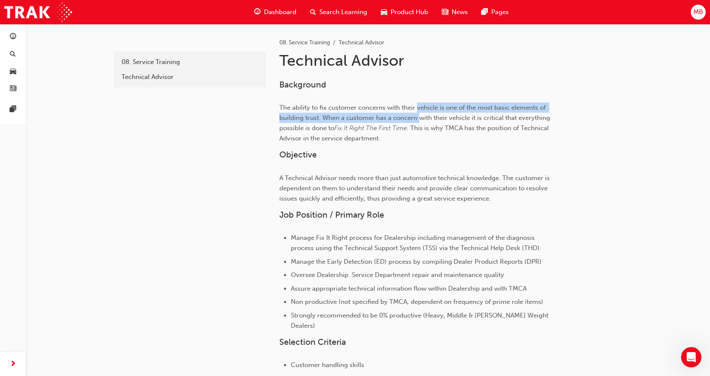
click at [419, 118] on span "The ability to fix customer concerns with their vehicle is one of the most basi…" at bounding box center [415, 118] width 272 height 28
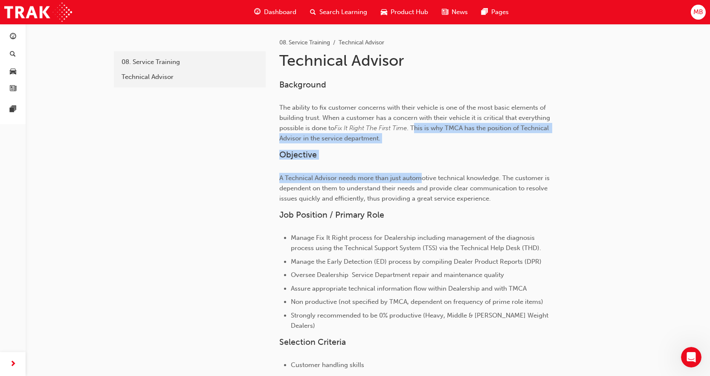
drag, startPoint x: 417, startPoint y: 136, endPoint x: 420, endPoint y: 174, distance: 37.6
click at [420, 174] on div "Background The ability to fix customer concerns with their vehicle is one of th…" at bounding box center [417, 347] width 277 height 534
click at [420, 174] on span "A Technical Advisor needs more than just automotive technical knowledge. The cu…" at bounding box center [415, 188] width 272 height 28
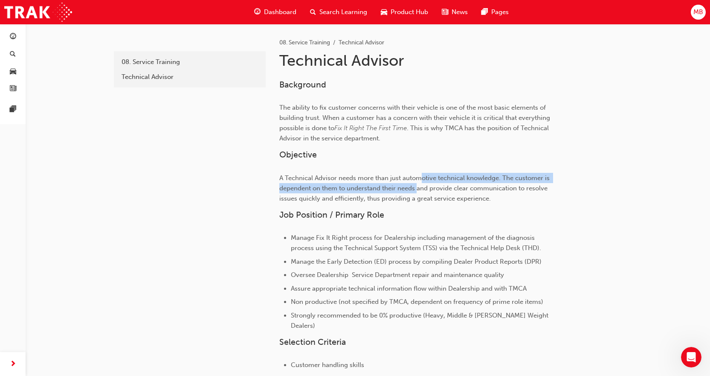
drag, startPoint x: 420, startPoint y: 179, endPoint x: 418, endPoint y: 191, distance: 11.6
click at [418, 191] on span "A Technical Advisor needs more than just automotive technical knowledge. The cu…" at bounding box center [415, 188] width 272 height 28
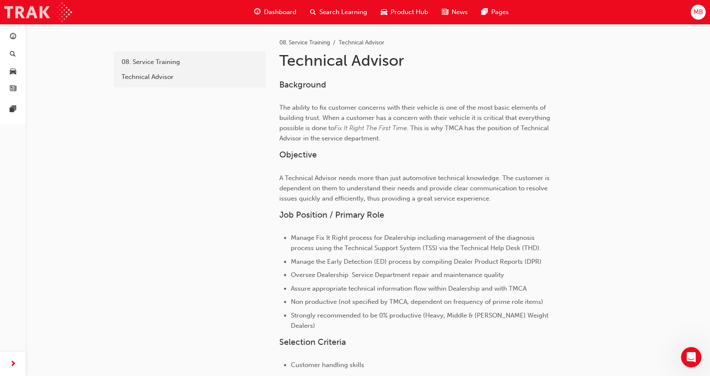
click at [17, 12] on img at bounding box center [38, 12] width 68 height 19
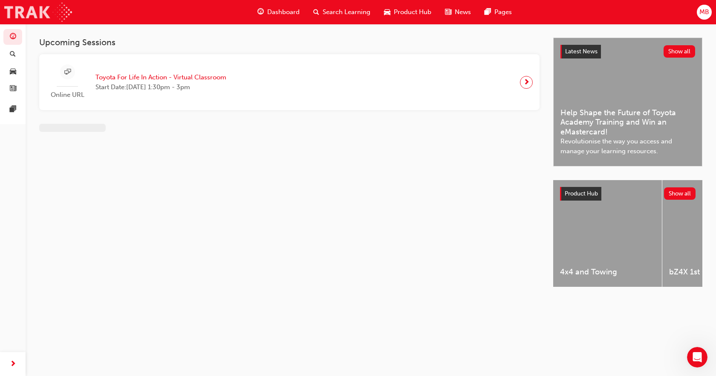
click at [17, 12] on img at bounding box center [38, 12] width 68 height 19
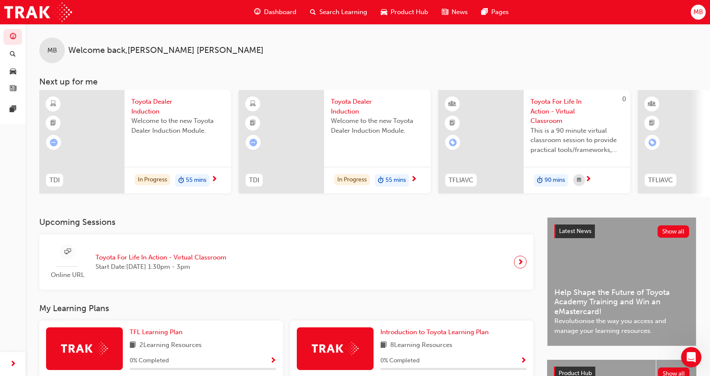
click at [218, 184] on div "In Progress 55 mins" at bounding box center [178, 180] width 107 height 27
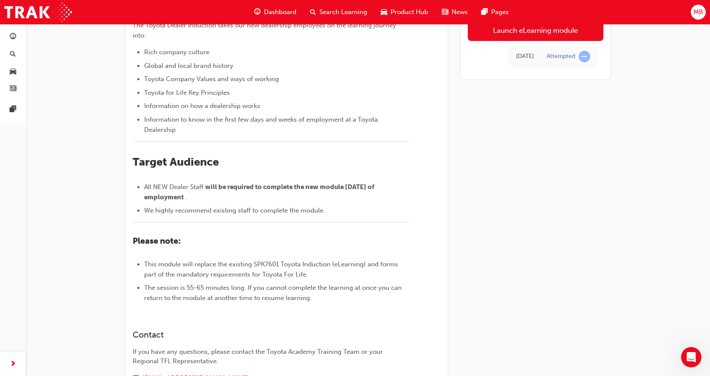
scroll to position [9, 0]
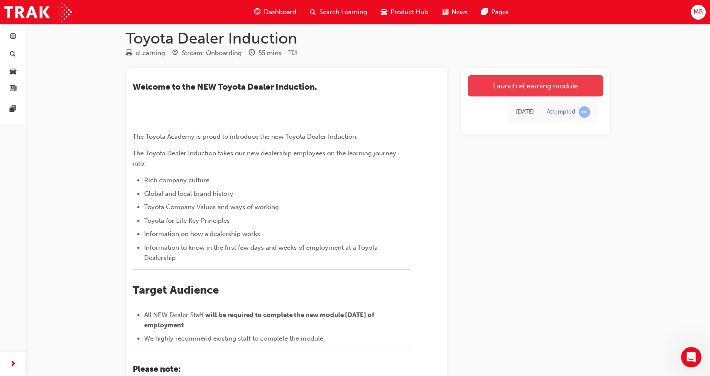
click at [509, 86] on link "Launch eLearning module" at bounding box center [536, 85] width 136 height 21
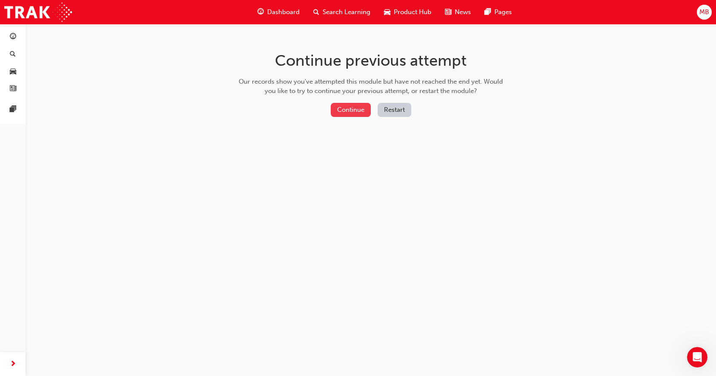
click at [348, 110] on button "Continue" at bounding box center [351, 110] width 40 height 14
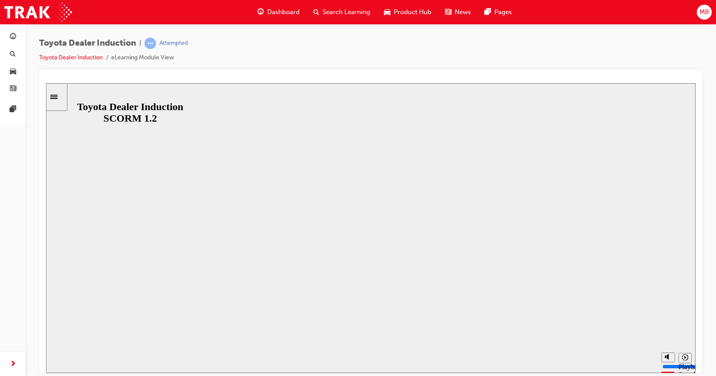
click at [7, 361] on div "button" at bounding box center [12, 363] width 17 height 17
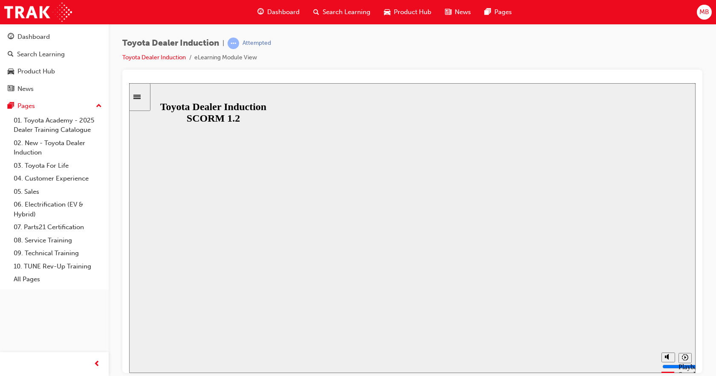
click at [54, 160] on link "03. Toyota For Life" at bounding box center [57, 165] width 95 height 13
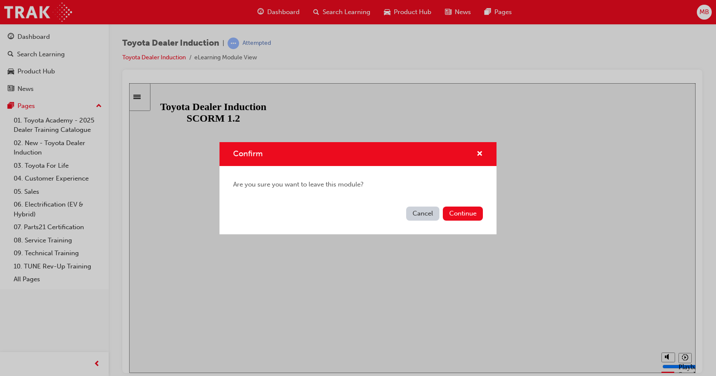
click at [468, 202] on div "Are you sure you want to leave this module?" at bounding box center [358, 184] width 277 height 37
click at [470, 211] on button "Continue" at bounding box center [463, 213] width 40 height 14
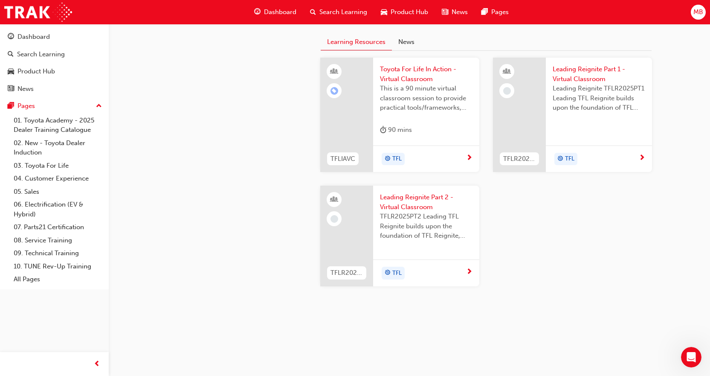
scroll to position [853, 0]
click at [460, 165] on div "TFL" at bounding box center [423, 159] width 86 height 13
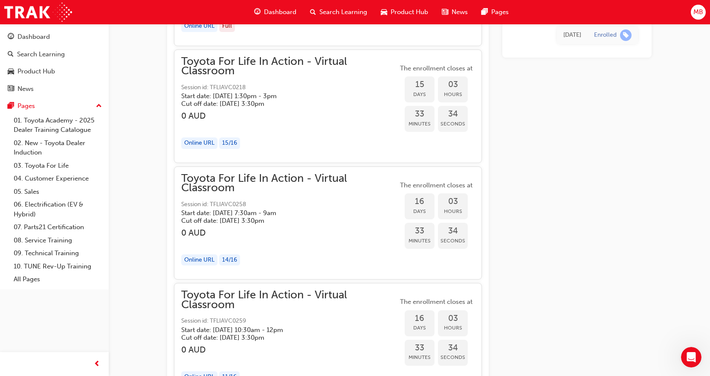
scroll to position [4690, 0]
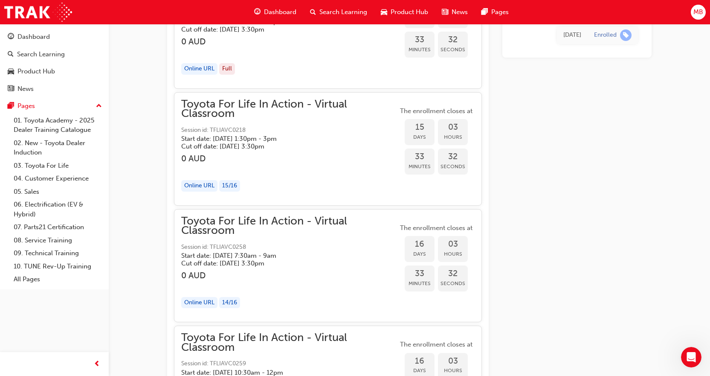
click at [248, 181] on div "Online URL 15 / 16" at bounding box center [289, 186] width 217 height 12
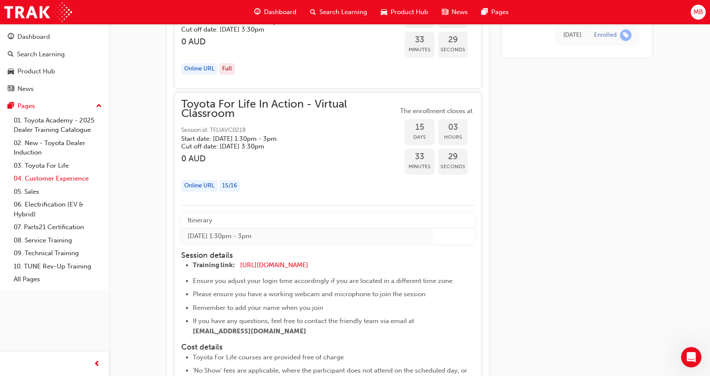
click at [58, 179] on link "04. Customer Experience" at bounding box center [57, 178] width 95 height 13
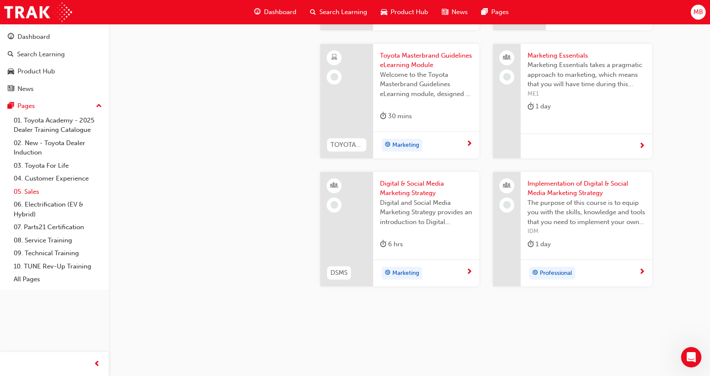
click at [59, 188] on link "05. Sales" at bounding box center [57, 191] width 95 height 13
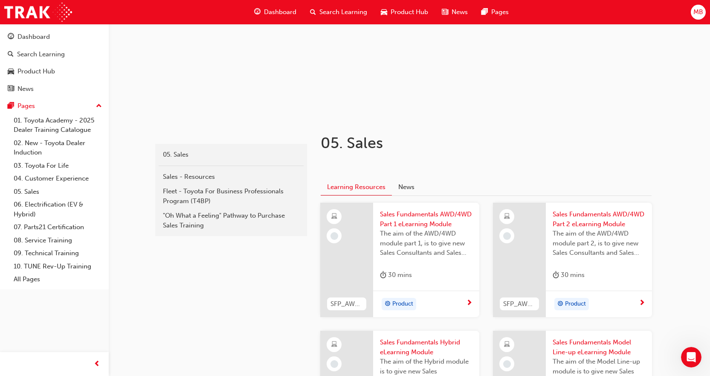
scroll to position [85, 0]
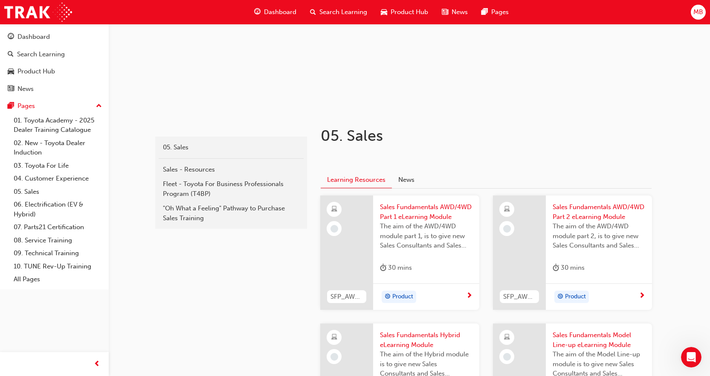
click at [456, 279] on div "Sales Fundamentals AWD/4WD Part 1 eLearning Module The aim of the AWD/4WD modul…" at bounding box center [426, 239] width 106 height 88
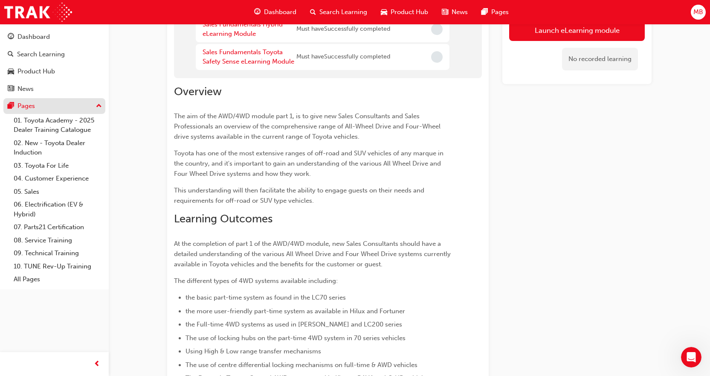
click at [74, 113] on button "Pages" at bounding box center [54, 106] width 102 height 16
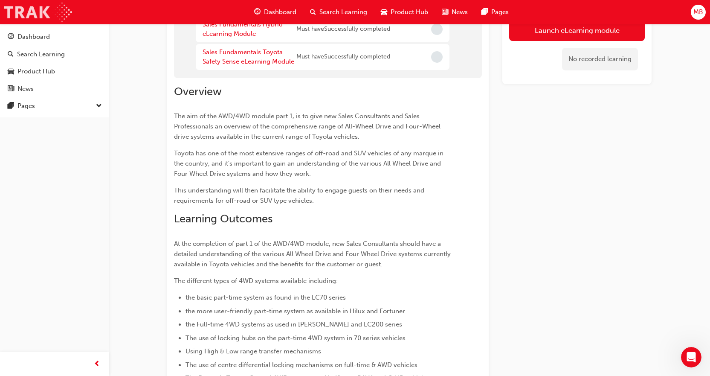
click at [24, 10] on img at bounding box center [38, 12] width 68 height 19
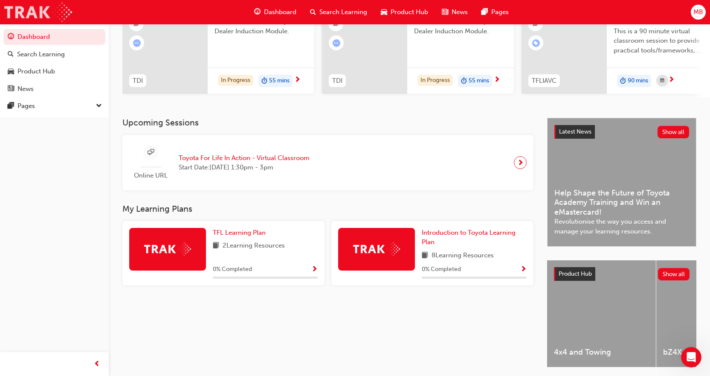
scroll to position [85, 0]
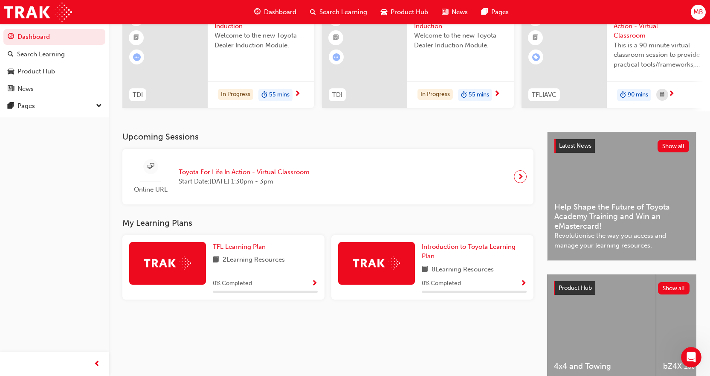
click at [311, 288] on div "0 % Completed" at bounding box center [265, 283] width 105 height 11
click at [315, 287] on span "Show Progress" at bounding box center [314, 284] width 6 height 8
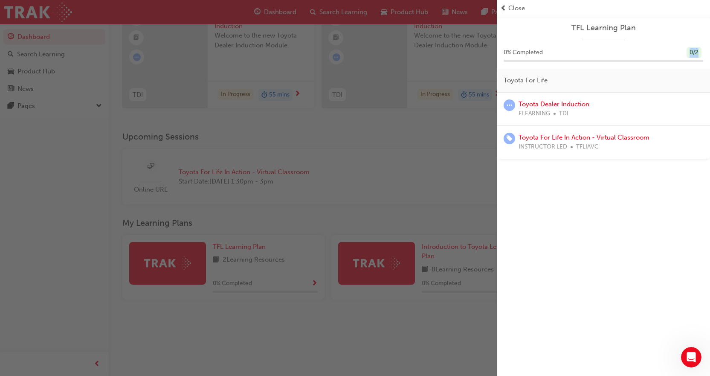
click at [691, 58] on div "0 % Completed 0 / 2" at bounding box center [603, 58] width 213 height 22
click at [424, 278] on div "button" at bounding box center [248, 188] width 497 height 376
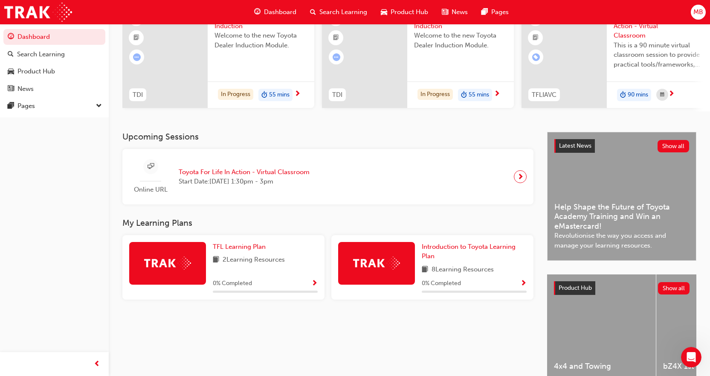
click at [514, 279] on div "Introduction to Toyota Learning Plan 8 Learning Resources 0 % Completed" at bounding box center [474, 267] width 105 height 51
click at [522, 287] on span "Show Progress" at bounding box center [523, 284] width 6 height 8
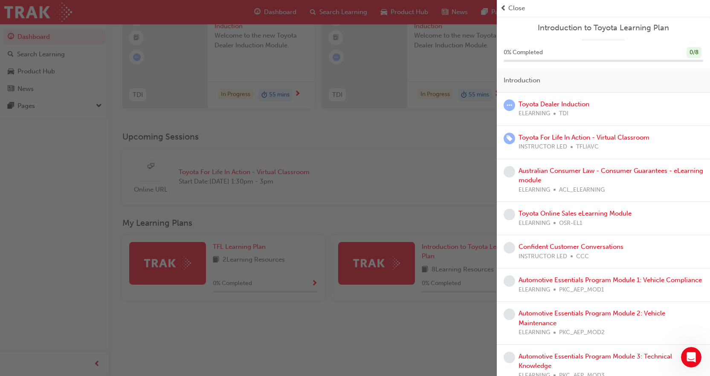
click at [325, 232] on div "button" at bounding box center [248, 188] width 497 height 376
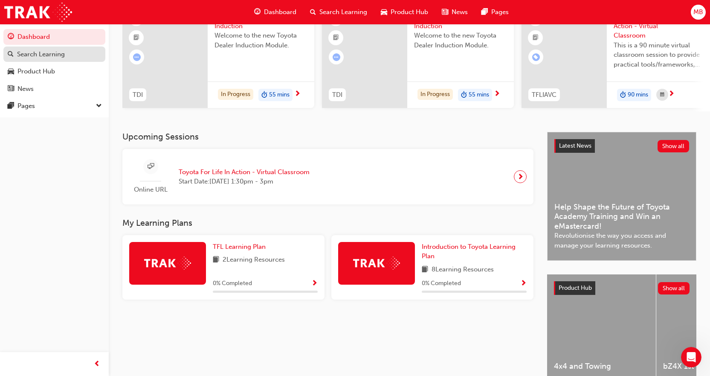
click at [73, 57] on div "Search Learning" at bounding box center [54, 54] width 93 height 11
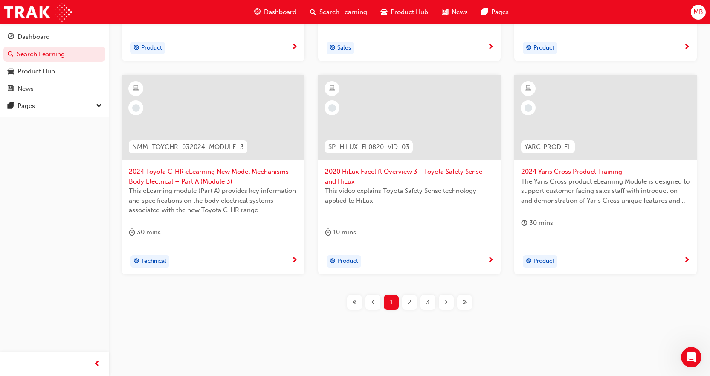
scroll to position [329, 0]
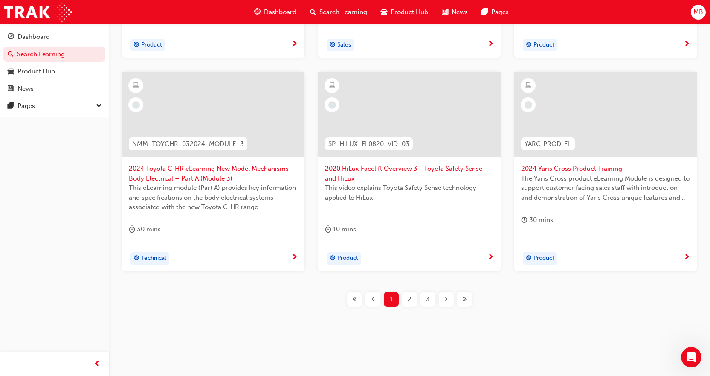
click at [409, 298] on span "2" at bounding box center [410, 299] width 4 height 10
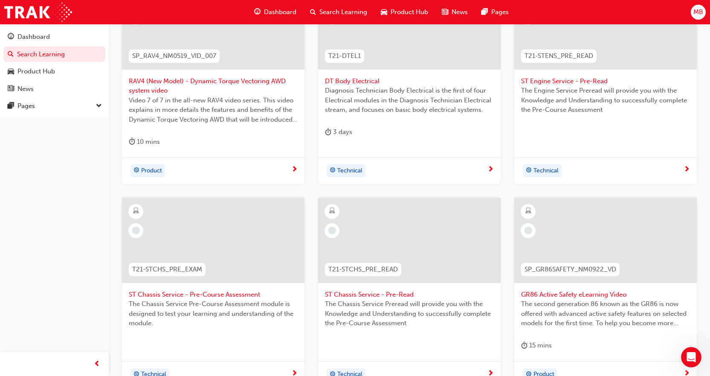
scroll to position [329, 0]
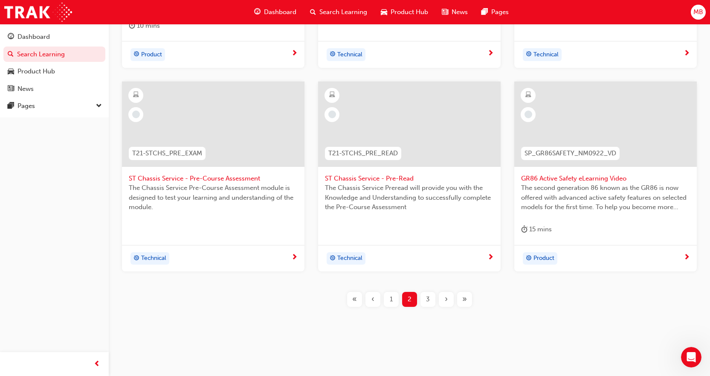
click at [423, 295] on div "3" at bounding box center [427, 299] width 15 height 15
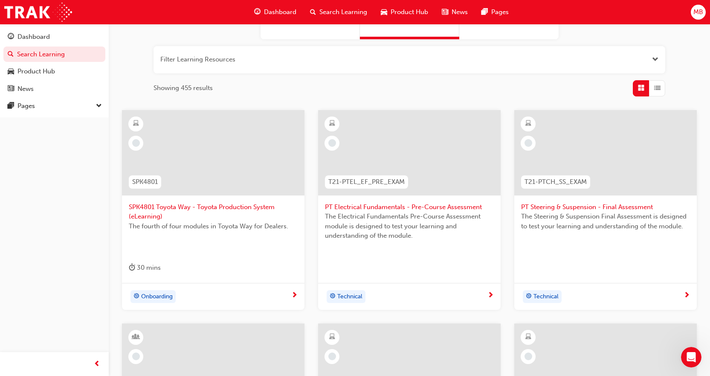
scroll to position [73, 0]
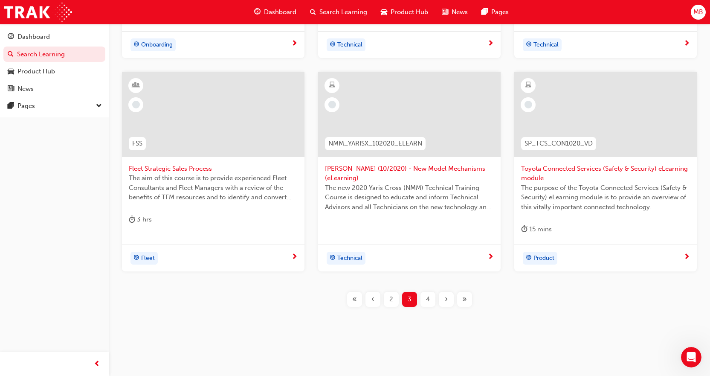
click at [432, 300] on div "4" at bounding box center [427, 299] width 15 height 15
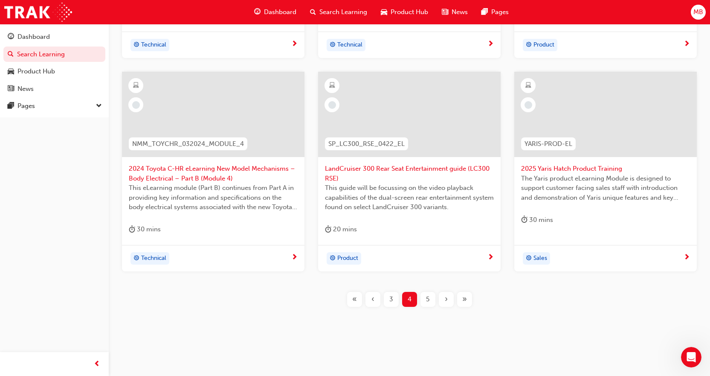
click at [432, 300] on div "5" at bounding box center [427, 299] width 15 height 15
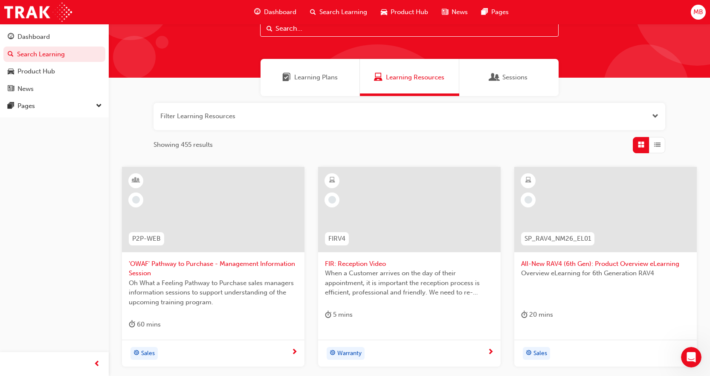
scroll to position [287, 0]
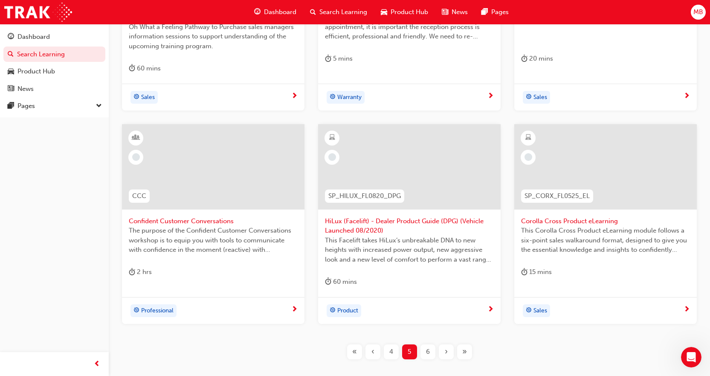
click at [434, 350] on div "6" at bounding box center [427, 351] width 15 height 15
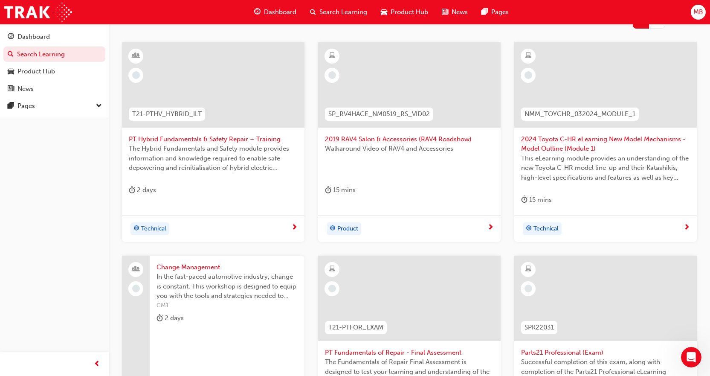
scroll to position [329, 0]
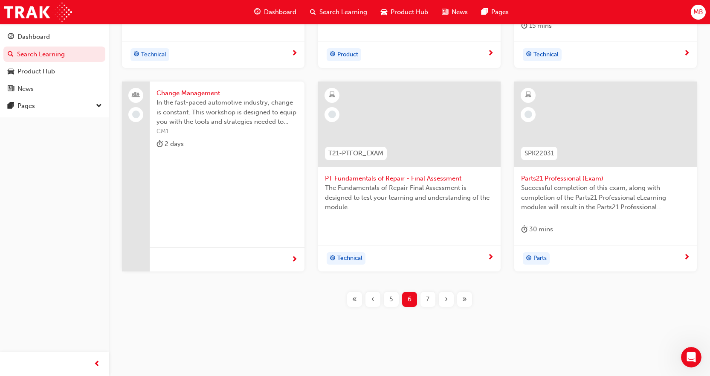
click at [430, 302] on div "7" at bounding box center [427, 299] width 15 height 15
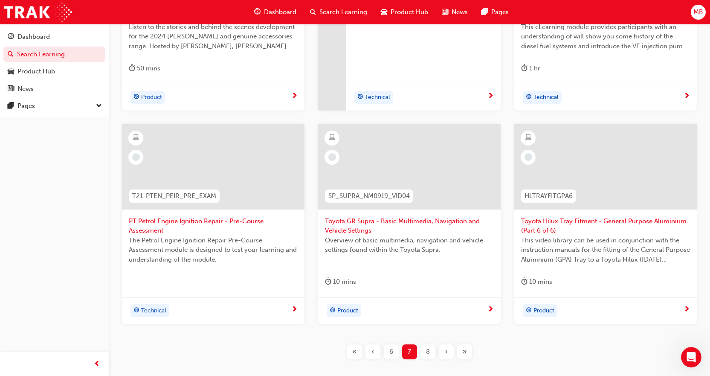
scroll to position [339, 0]
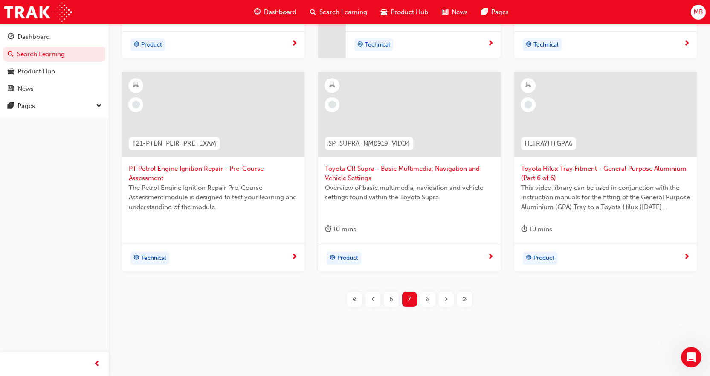
click at [421, 303] on div "8" at bounding box center [427, 299] width 15 height 15
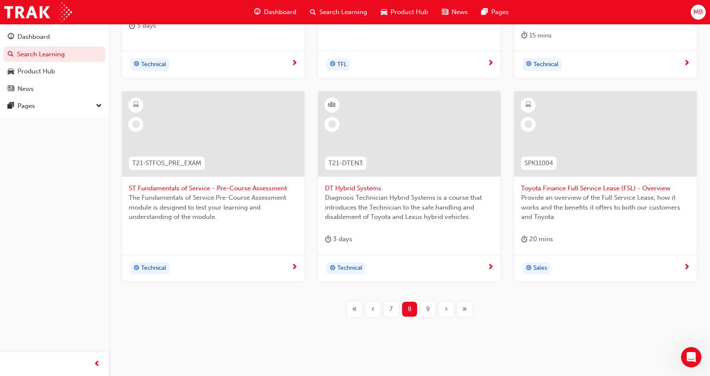
scroll to position [329, 0]
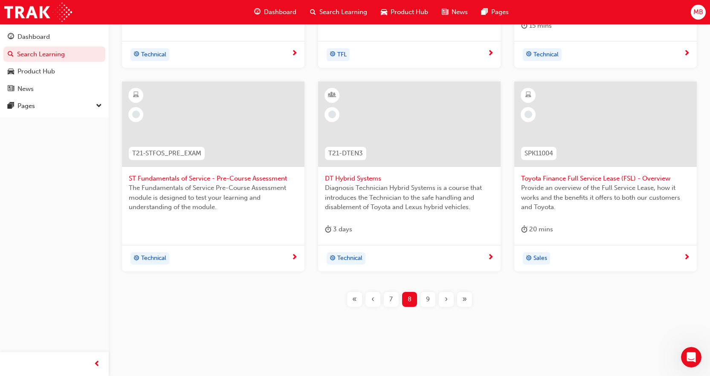
click at [435, 300] on div "9" at bounding box center [427, 299] width 15 height 15
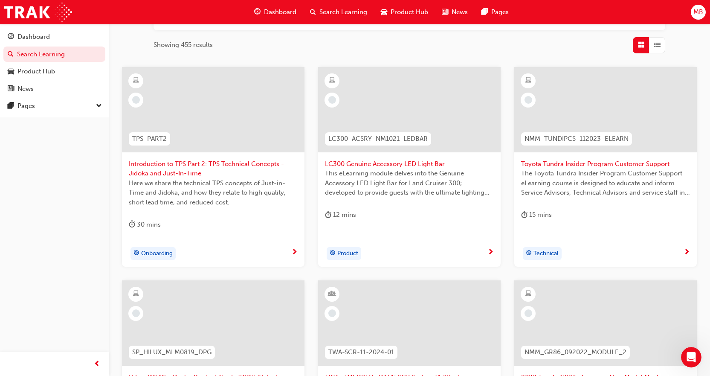
scroll to position [298, 0]
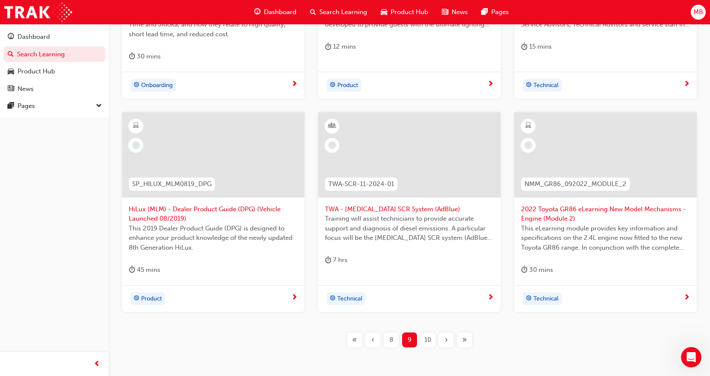
click at [425, 337] on span "10" at bounding box center [427, 340] width 7 height 10
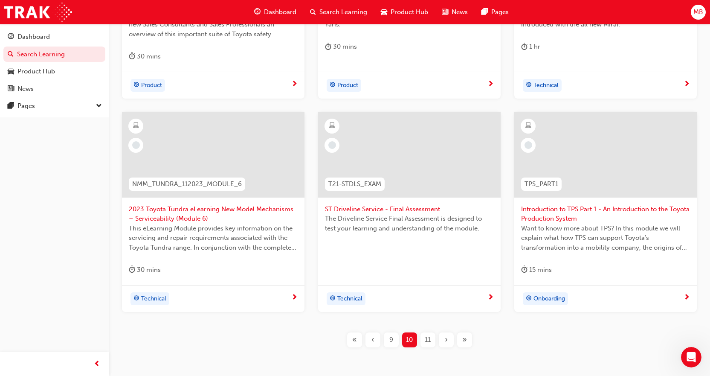
click at [425, 337] on span "11" at bounding box center [428, 340] width 6 height 10
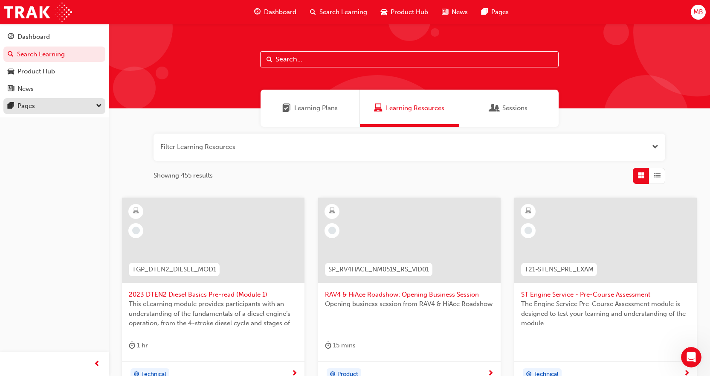
click at [45, 113] on button "Pages" at bounding box center [54, 106] width 102 height 16
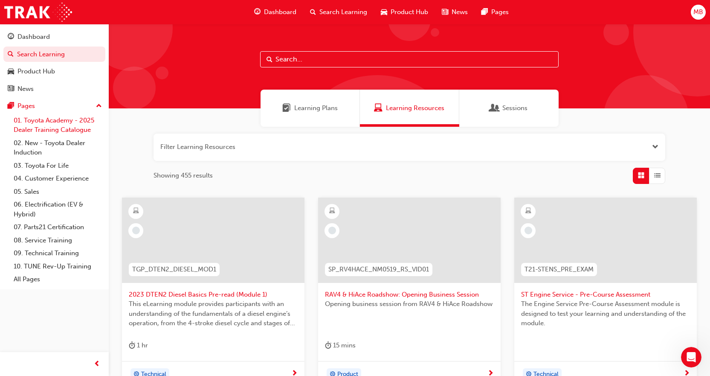
click at [63, 127] on link "01. Toyota Academy - 2025 Dealer Training Catalogue" at bounding box center [57, 125] width 95 height 23
